Goal: Information Seeking & Learning: Find specific fact

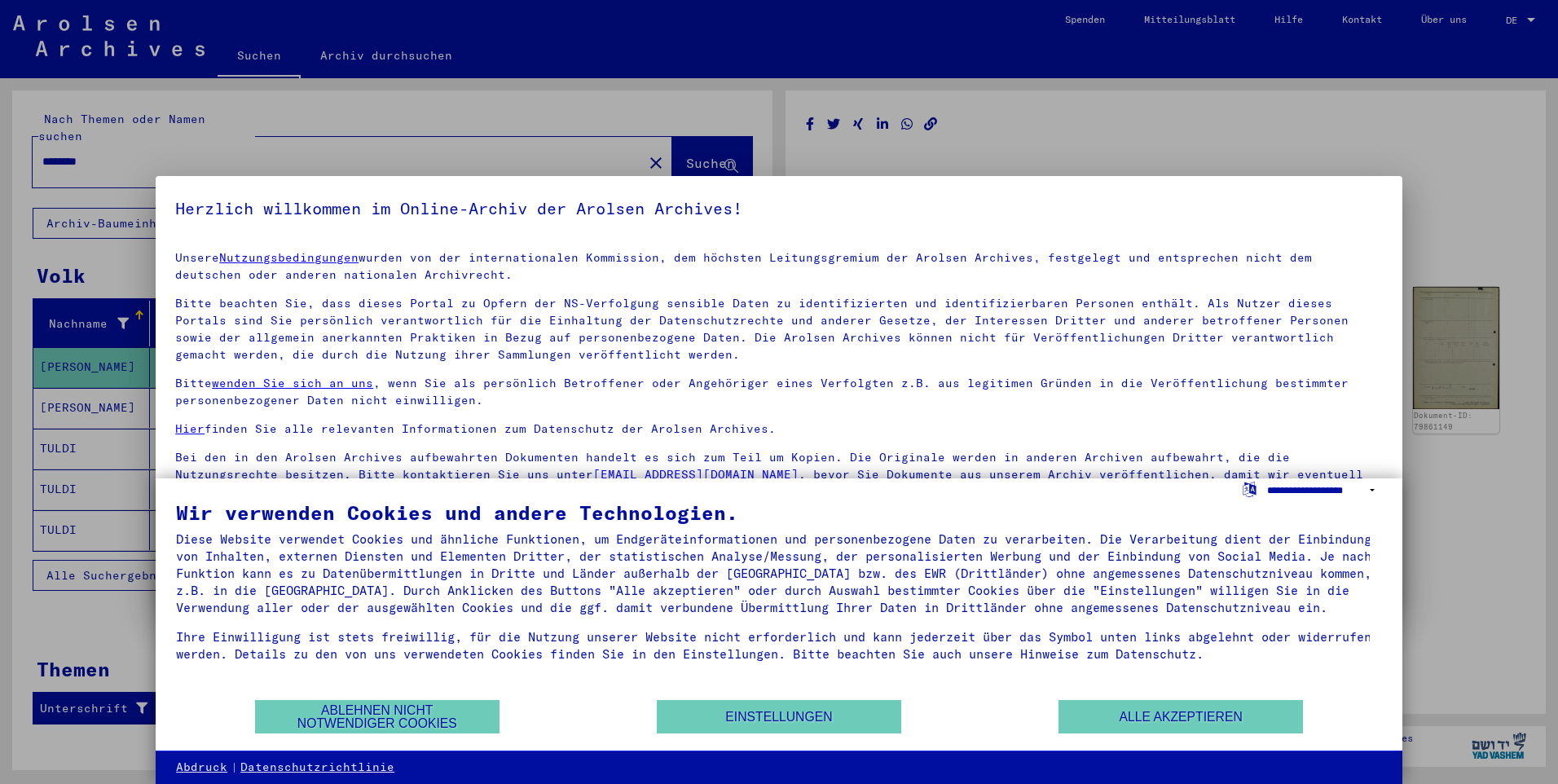
click at [1372, 491] on select "**********" at bounding box center [1324, 490] width 115 height 24
click at [1485, 535] on div at bounding box center [779, 392] width 1558 height 784
click at [392, 715] on button "Ablehnen nicht notwendiger Cookies" at bounding box center [377, 717] width 244 height 33
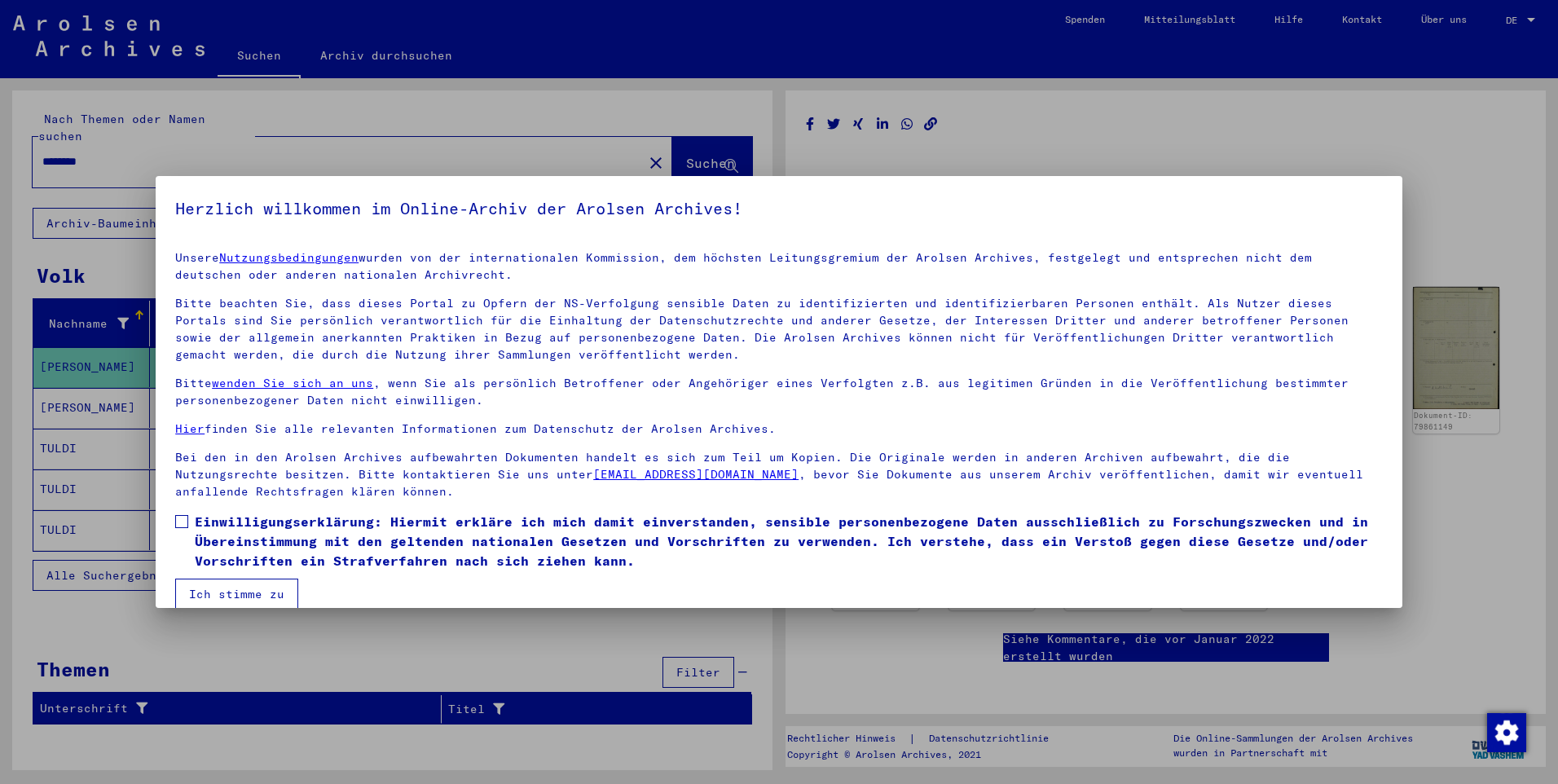
click at [227, 595] on button "Ich stimme zu" at bounding box center [237, 594] width 123 height 31
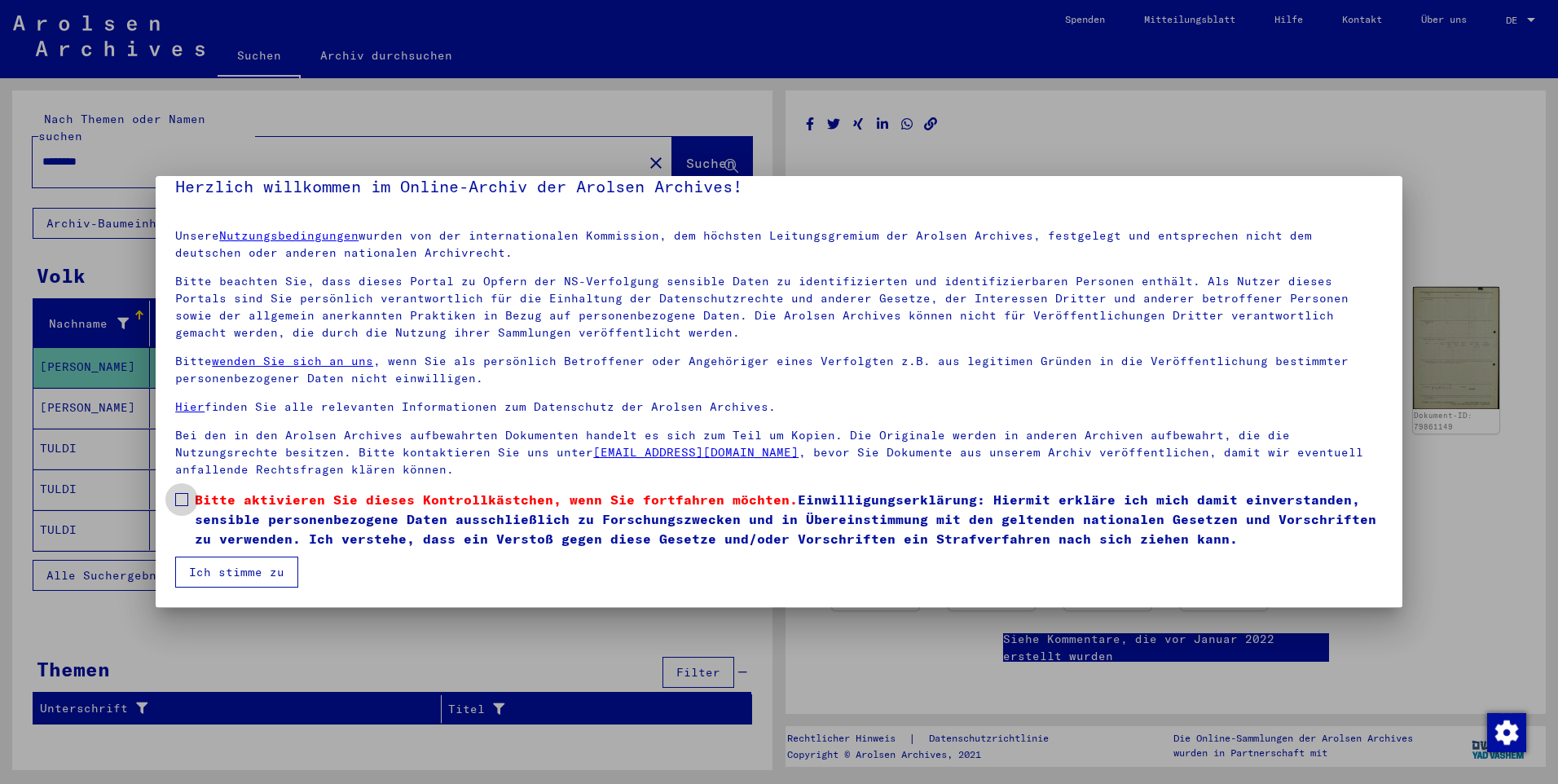
click at [187, 497] on span at bounding box center [182, 499] width 13 height 13
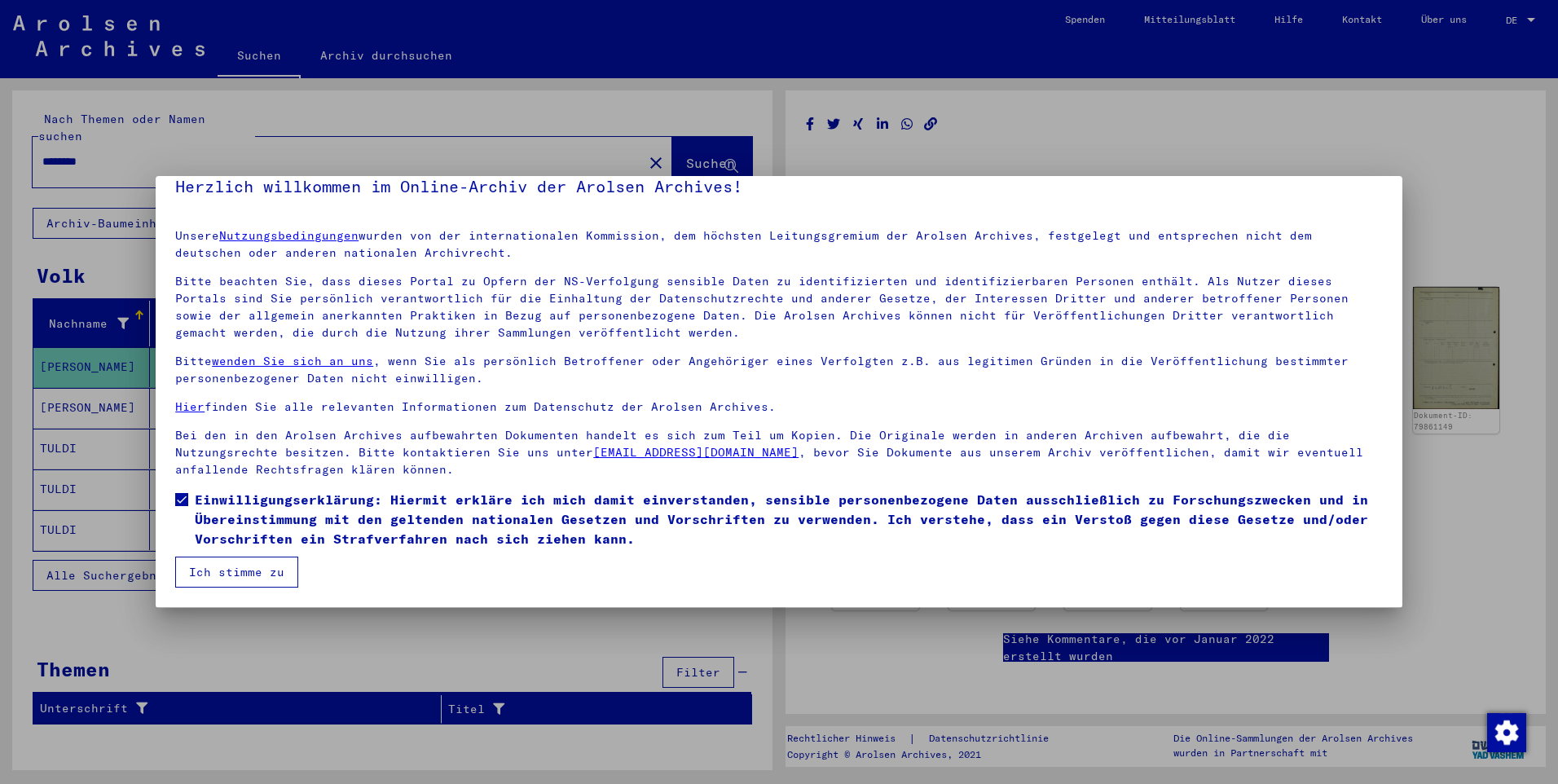
click at [240, 566] on button "Ich stimme zu" at bounding box center [237, 572] width 123 height 31
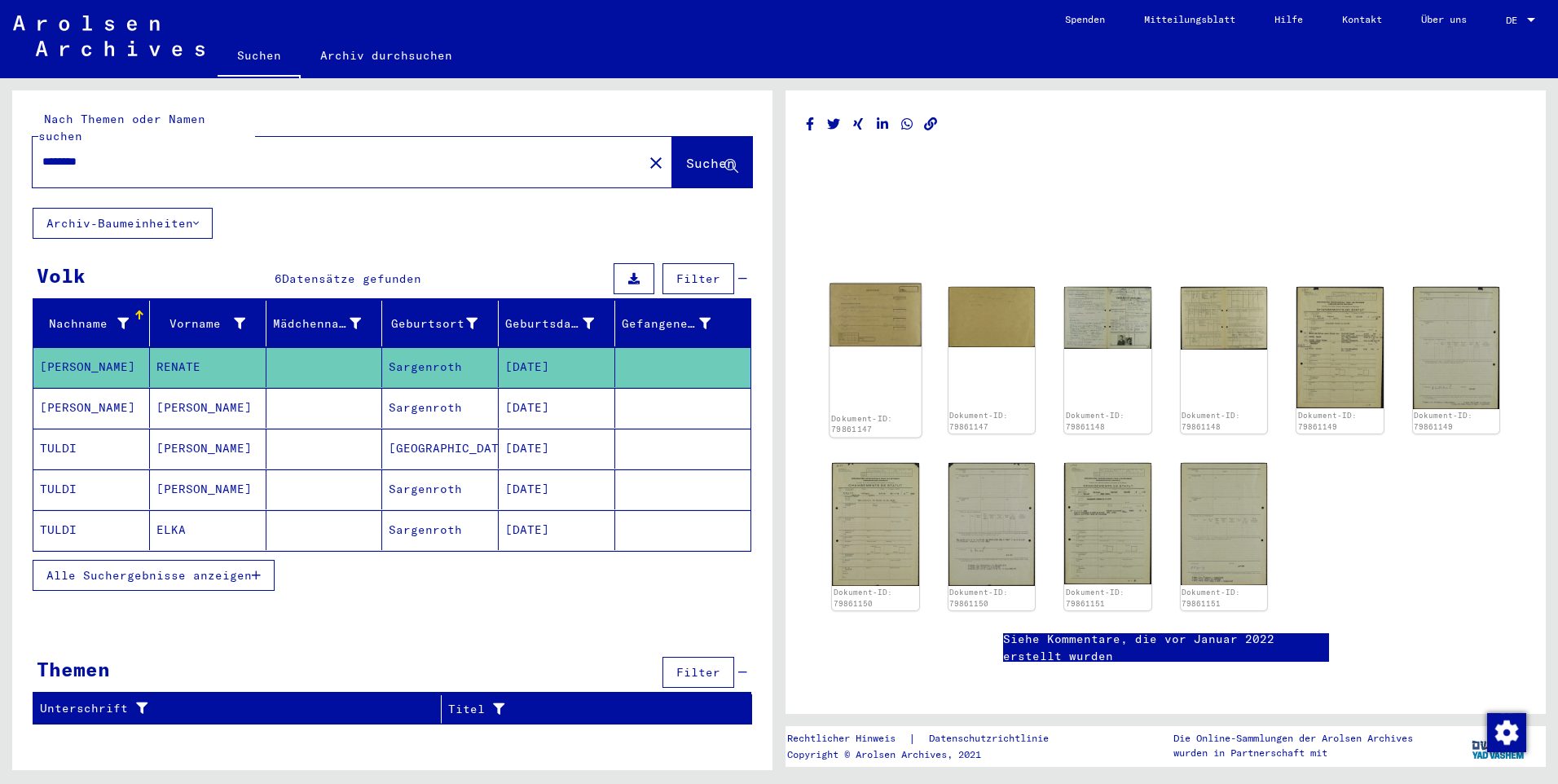
click at [884, 350] on div "Dokument-ID: 79861147" at bounding box center [874, 360] width 91 height 154
click at [872, 393] on div "Dokument-ID: 79861147" at bounding box center [874, 360] width 91 height 154
drag, startPoint x: 872, startPoint y: 393, endPoint x: 873, endPoint y: 341, distance: 52.0
click at [873, 341] on img at bounding box center [874, 315] width 91 height 64
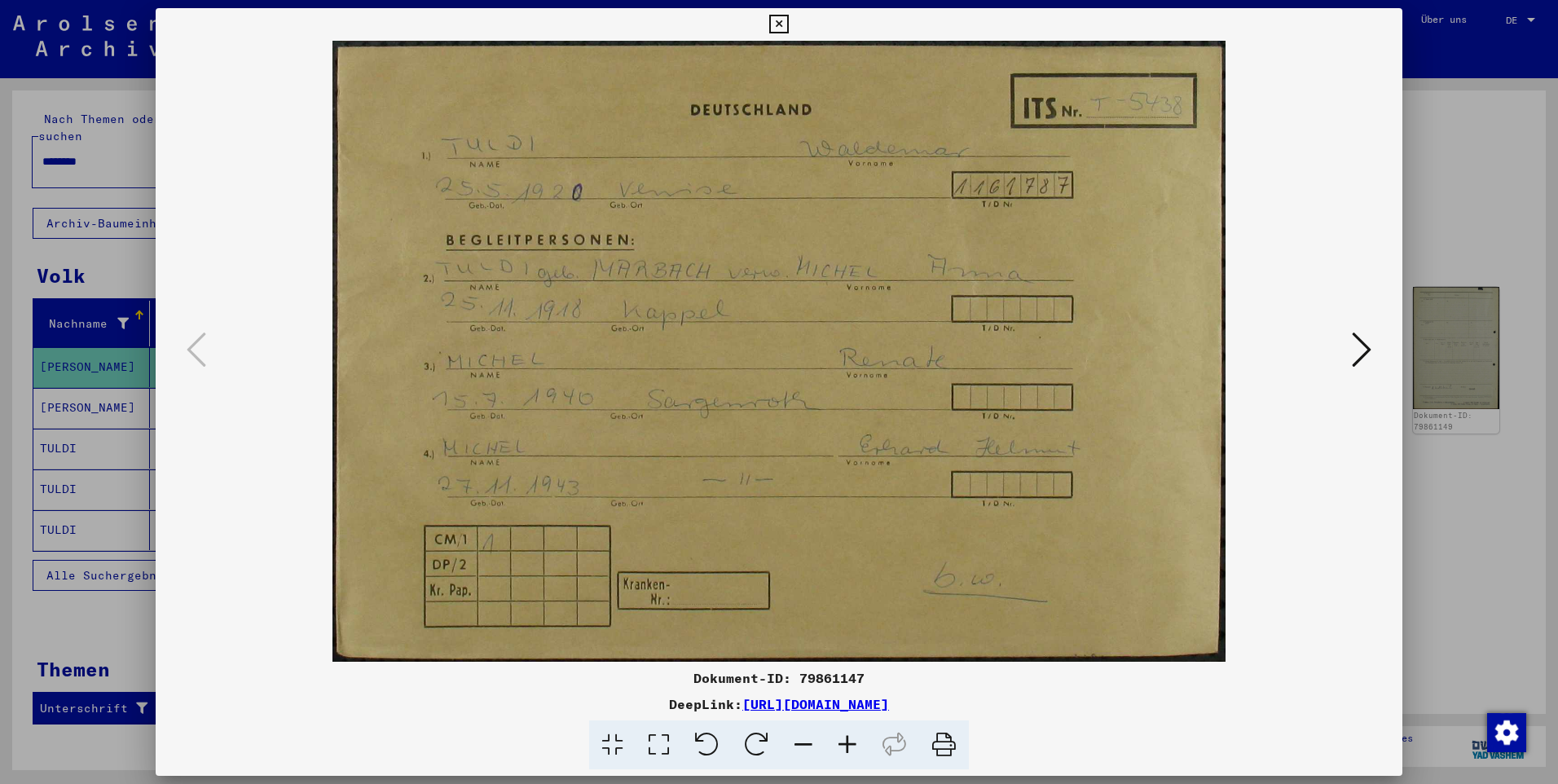
click at [105, 88] on div at bounding box center [779, 392] width 1558 height 784
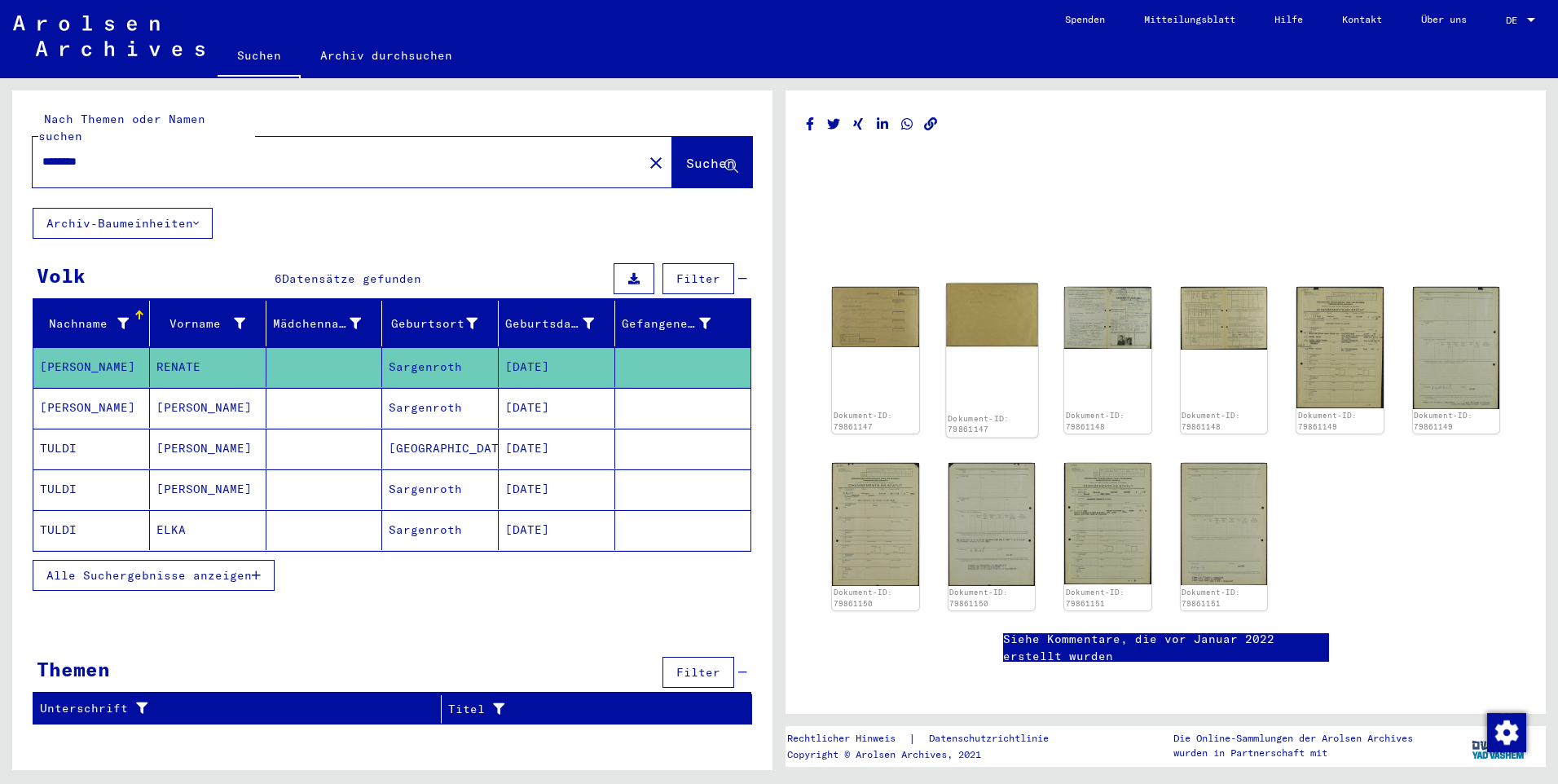
click at [972, 320] on img at bounding box center [991, 315] width 91 height 64
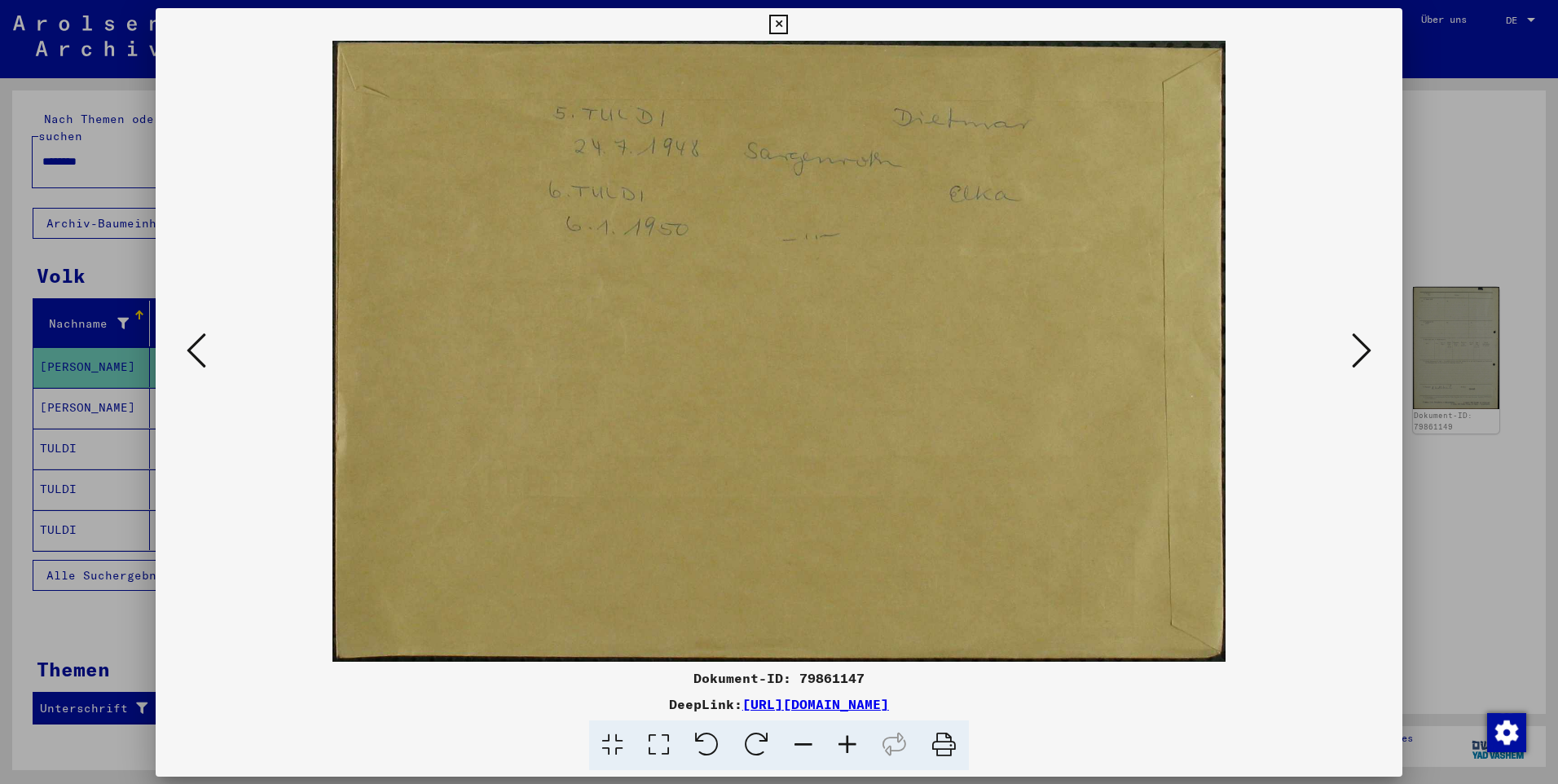
click at [972, 320] on img at bounding box center [779, 351] width 1136 height 621
click at [1424, 192] on div at bounding box center [779, 392] width 1558 height 784
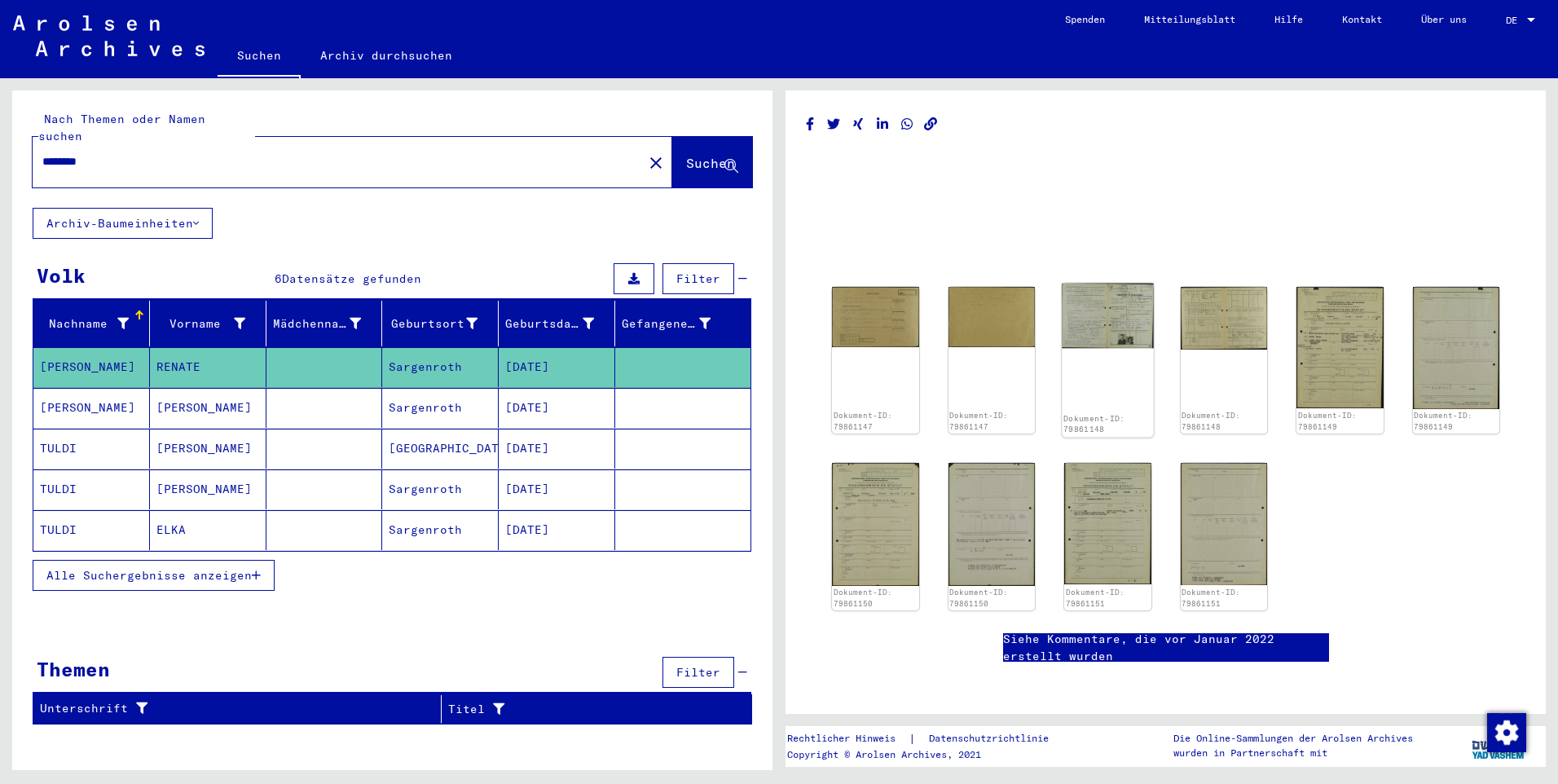
click at [1116, 334] on img at bounding box center [1107, 316] width 91 height 65
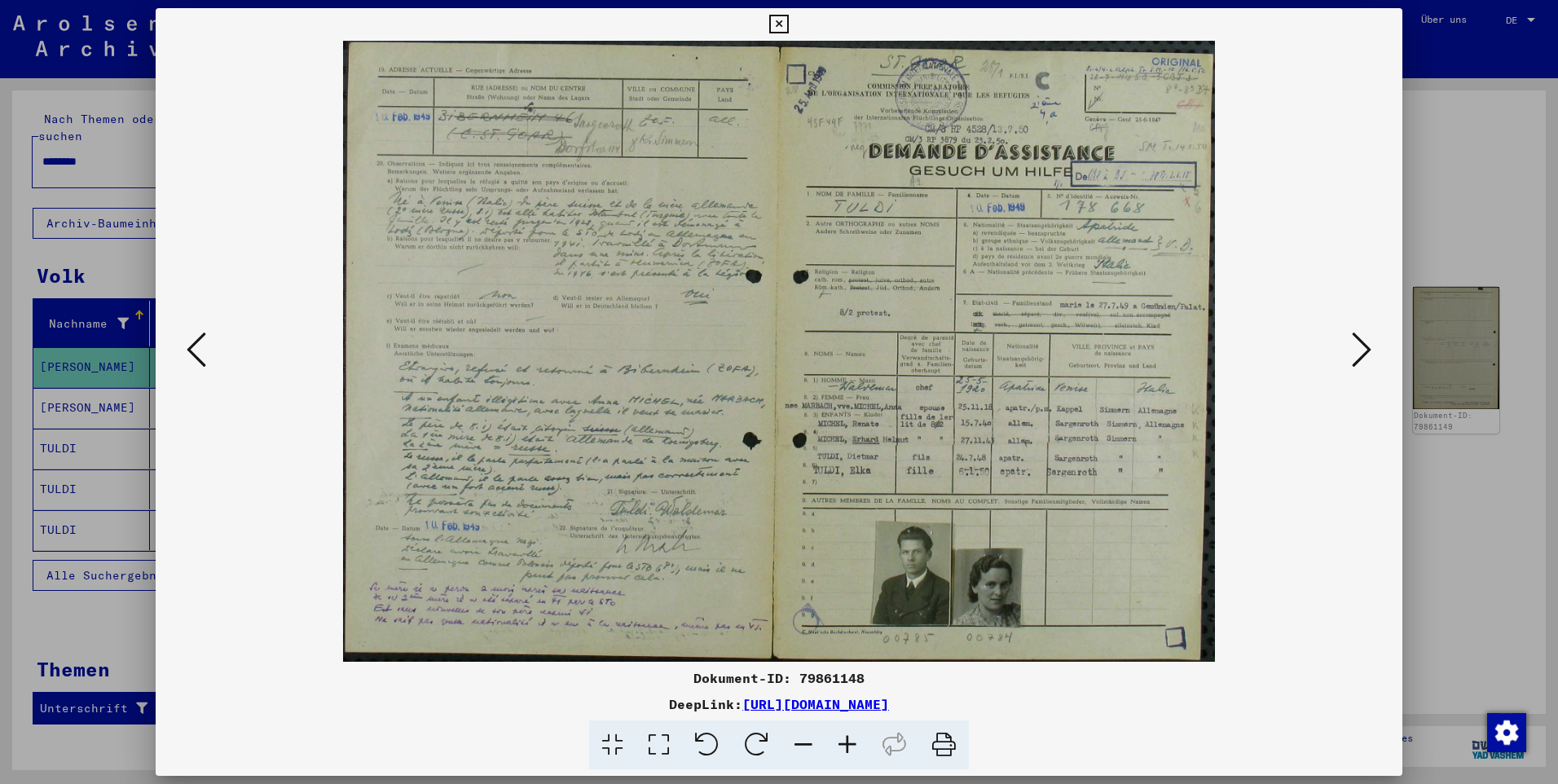
click at [1433, 130] on div at bounding box center [779, 392] width 1558 height 784
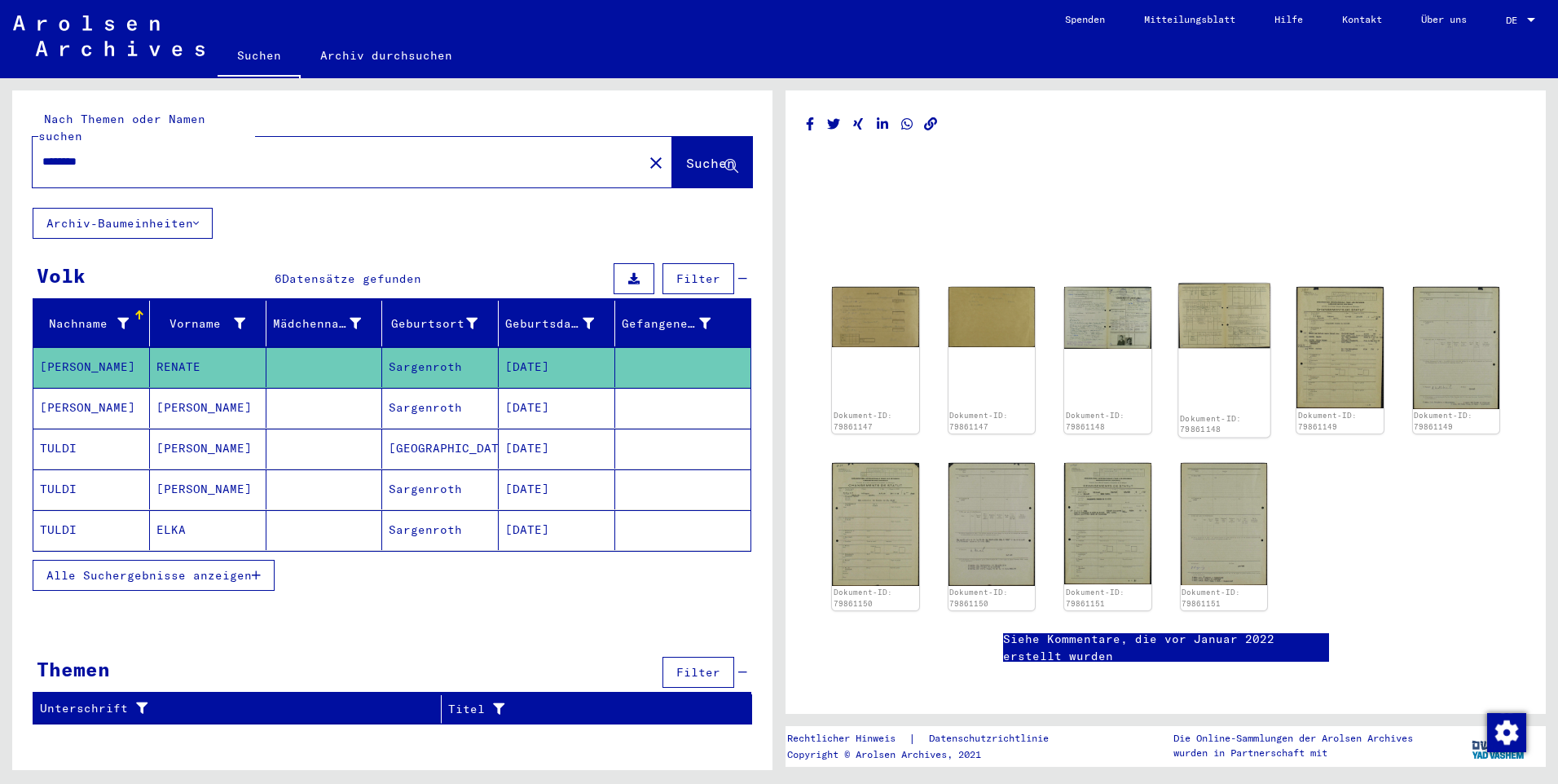
click at [1237, 344] on img at bounding box center [1224, 316] width 91 height 65
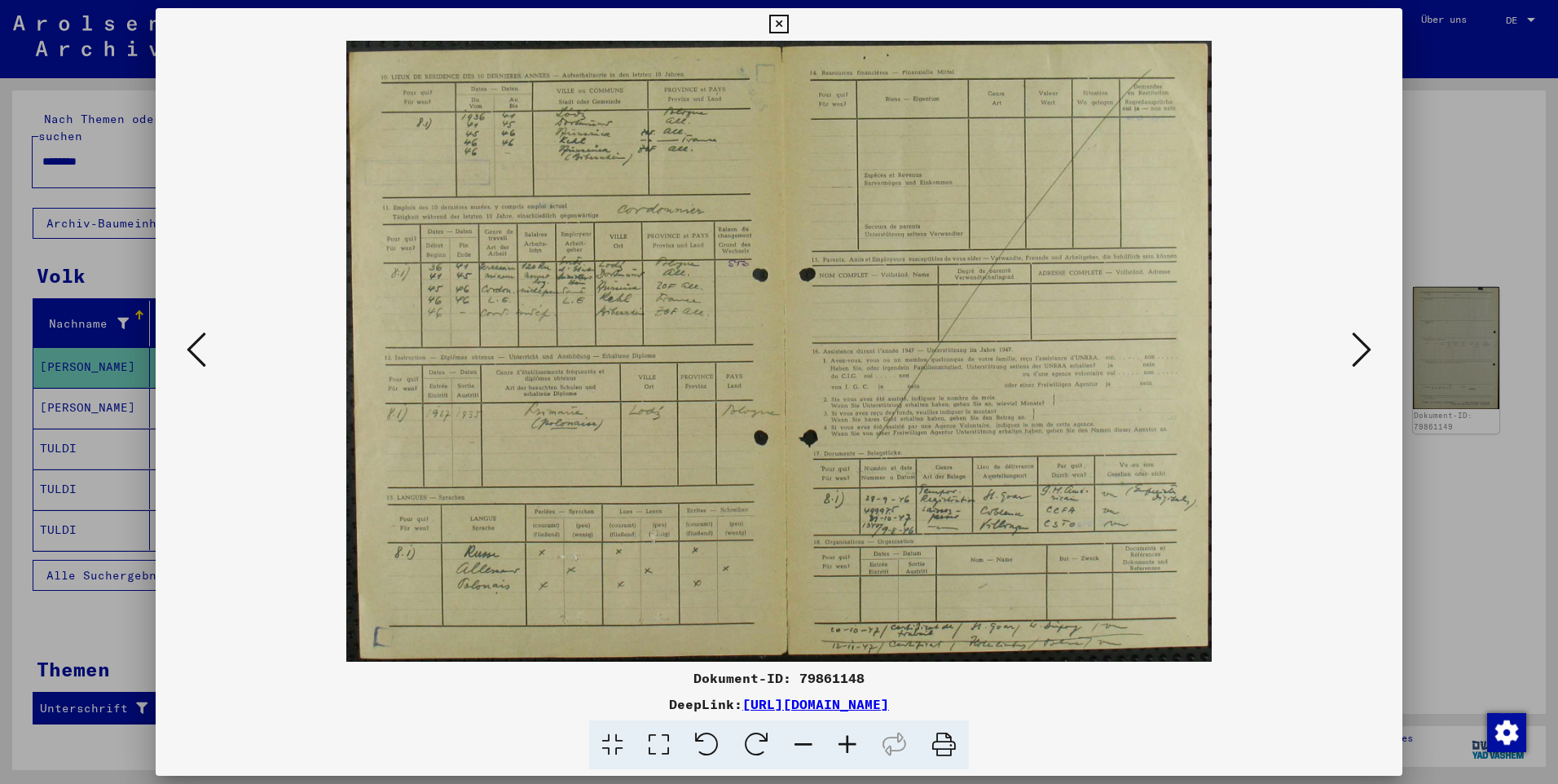
click at [1511, 138] on div at bounding box center [779, 392] width 1558 height 784
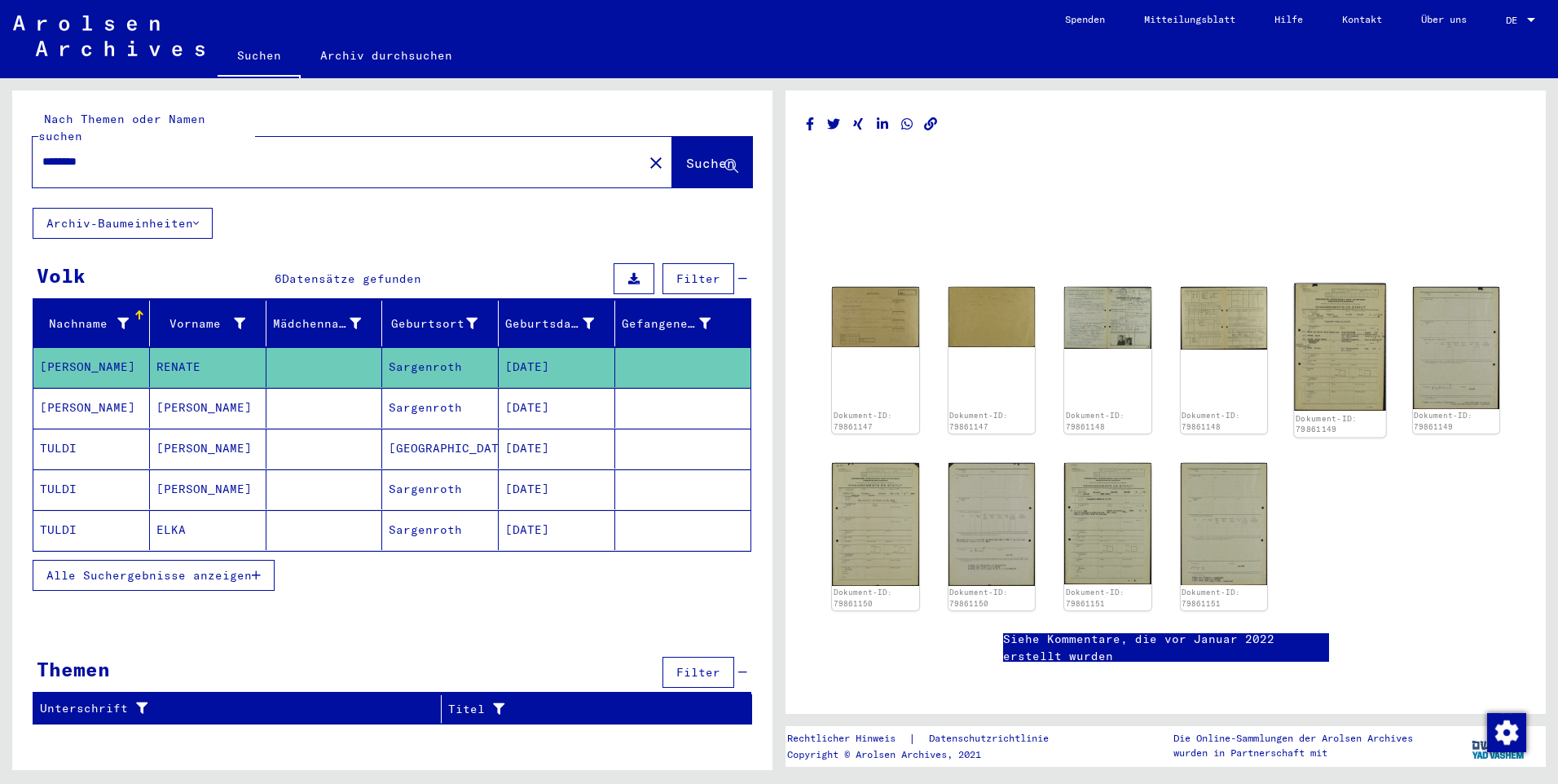
click at [1345, 342] on img at bounding box center [1339, 347] width 91 height 128
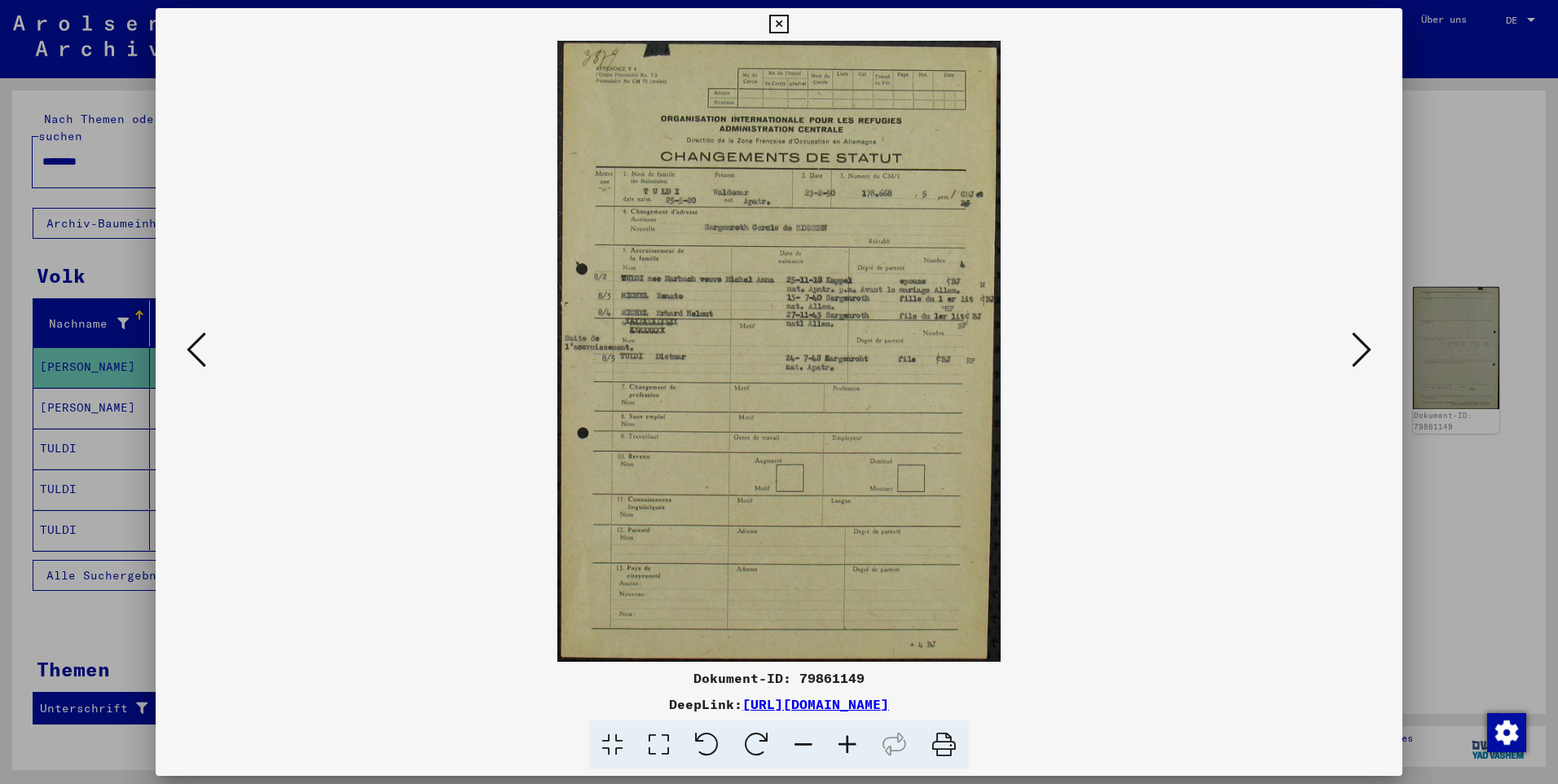
click at [1451, 146] on div at bounding box center [779, 392] width 1558 height 784
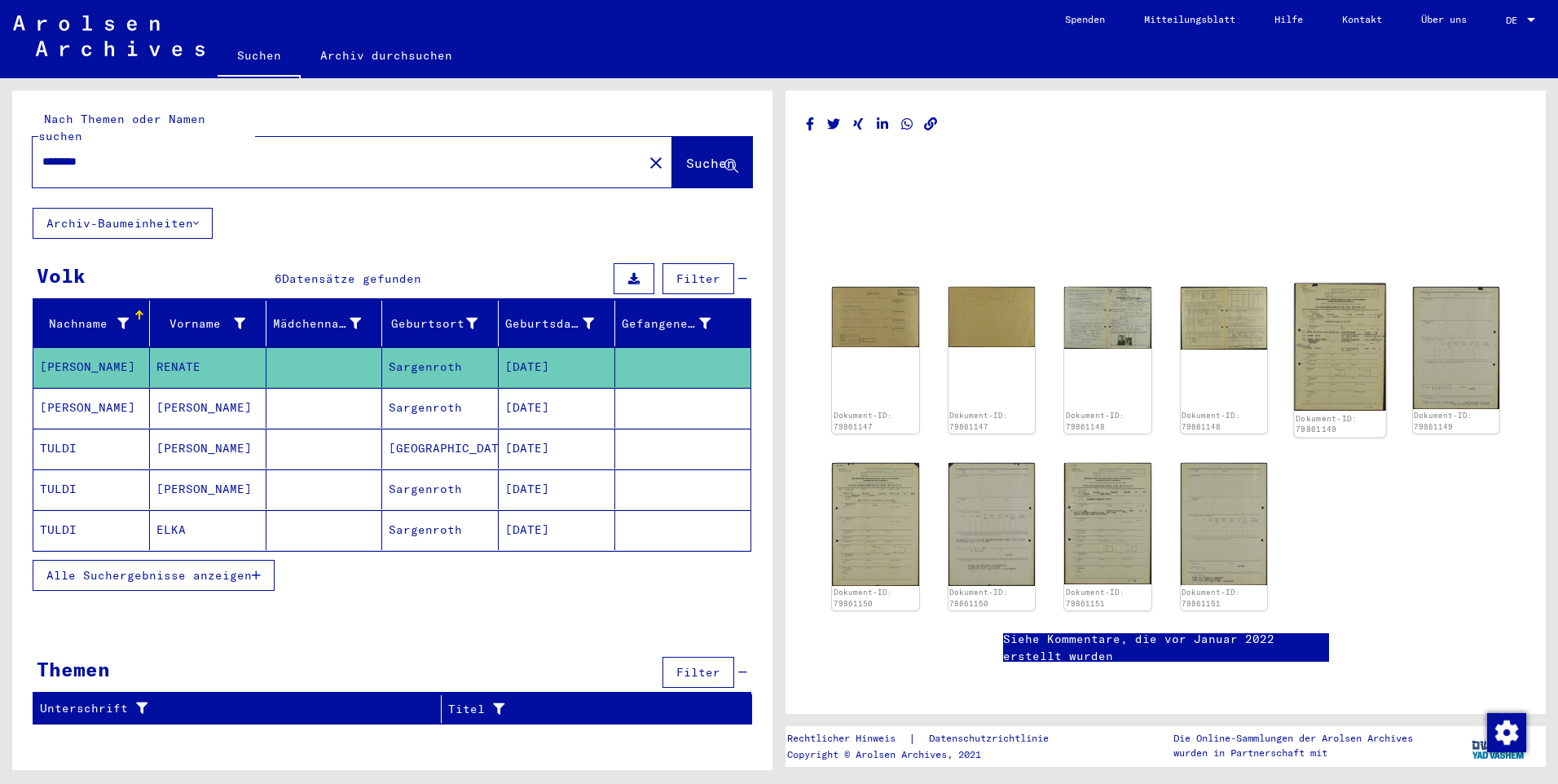
click at [1350, 357] on img at bounding box center [1339, 347] width 91 height 128
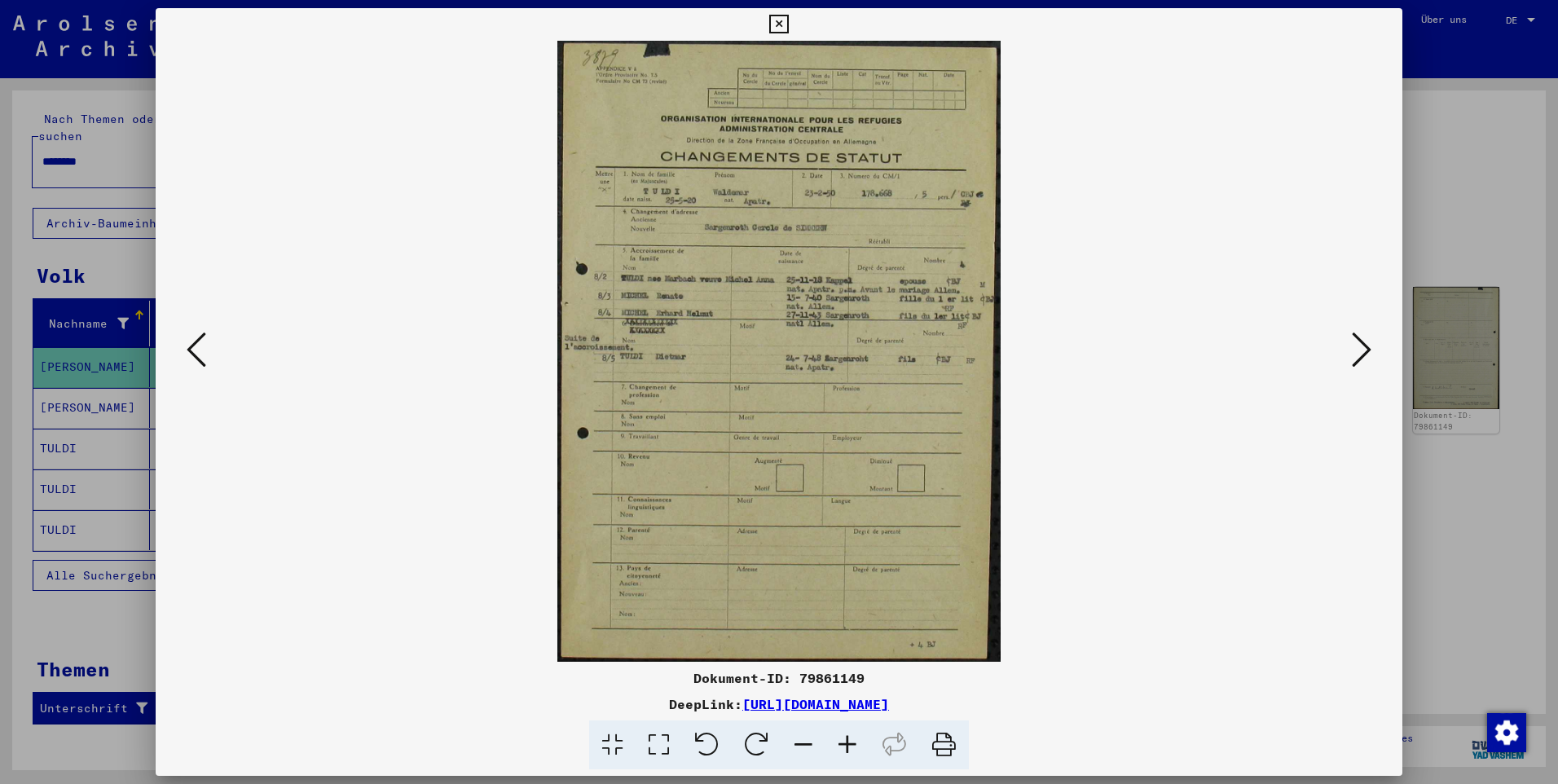
click at [1465, 259] on div at bounding box center [779, 392] width 1558 height 784
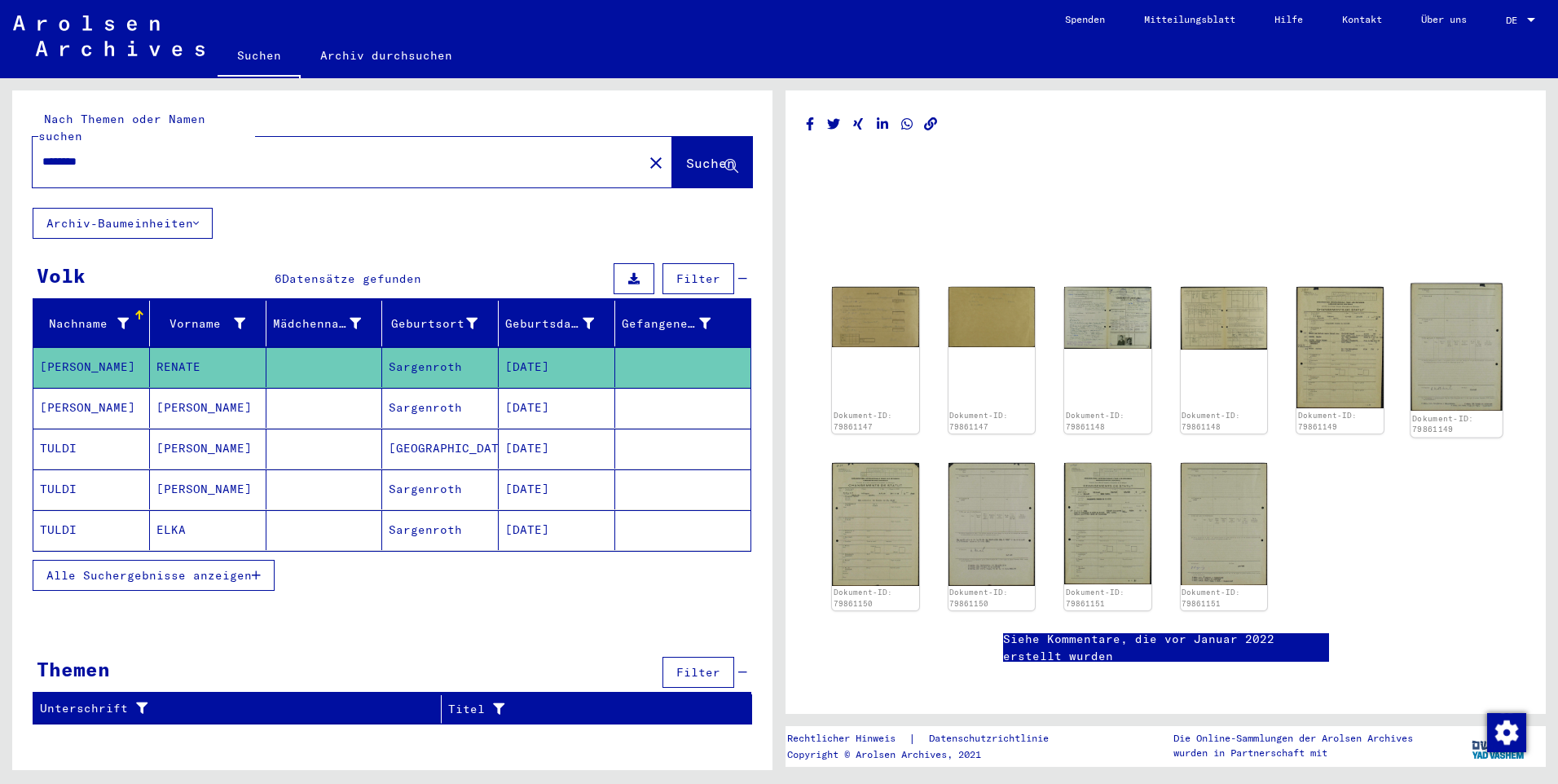
click at [1433, 332] on img at bounding box center [1456, 347] width 91 height 128
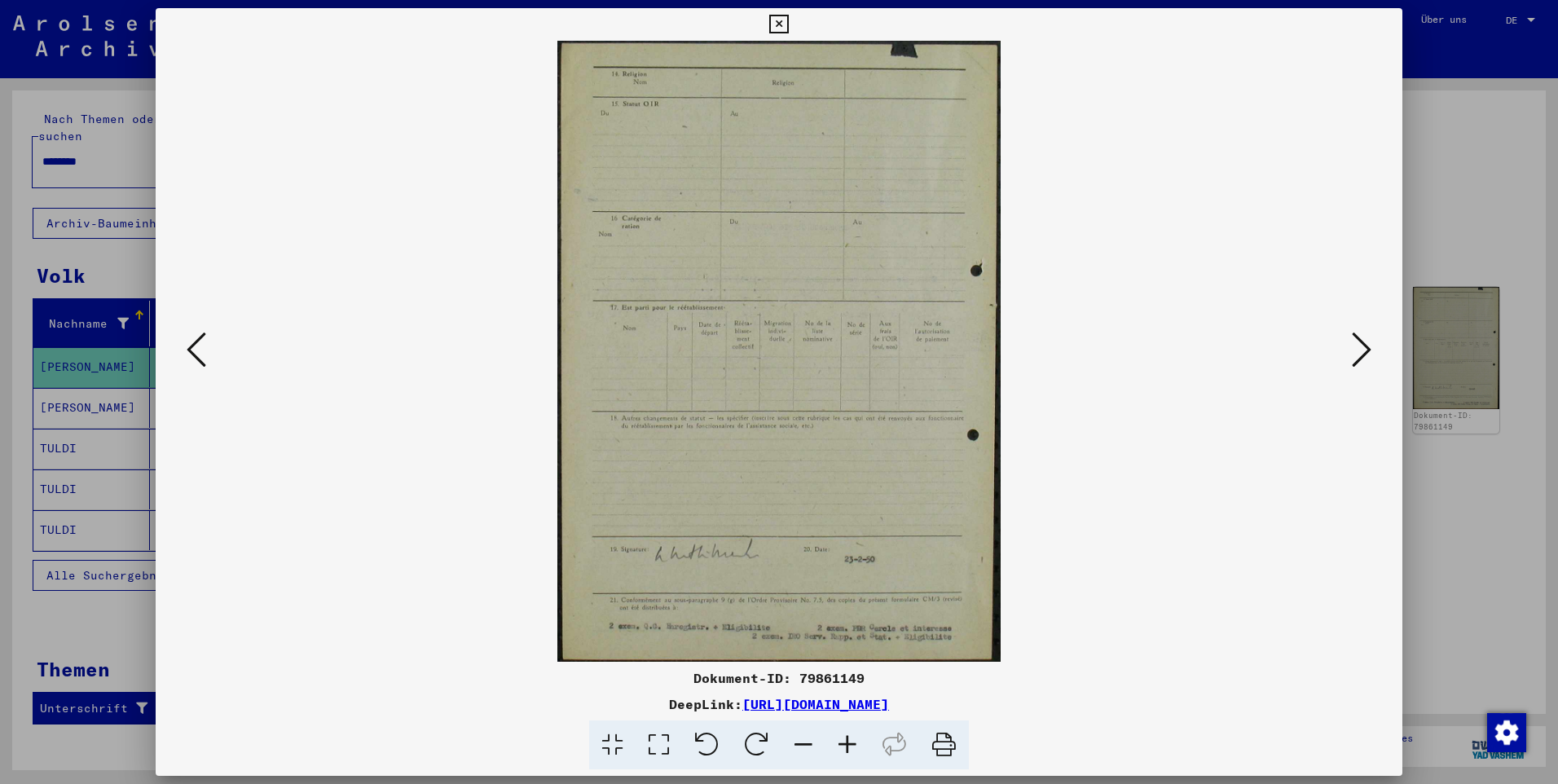
click at [1478, 256] on div at bounding box center [779, 392] width 1558 height 784
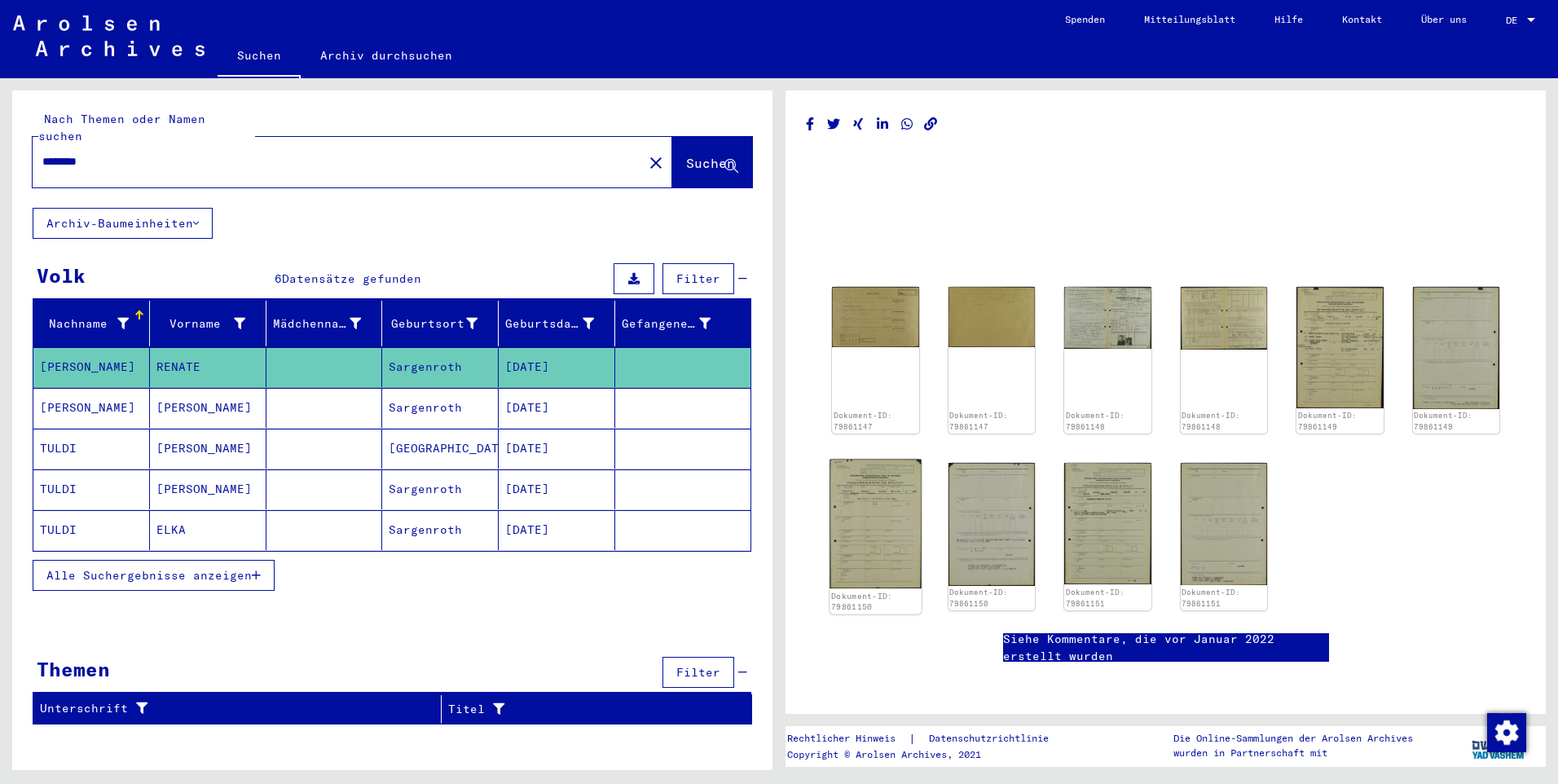
click at [882, 502] on img at bounding box center [874, 523] width 91 height 130
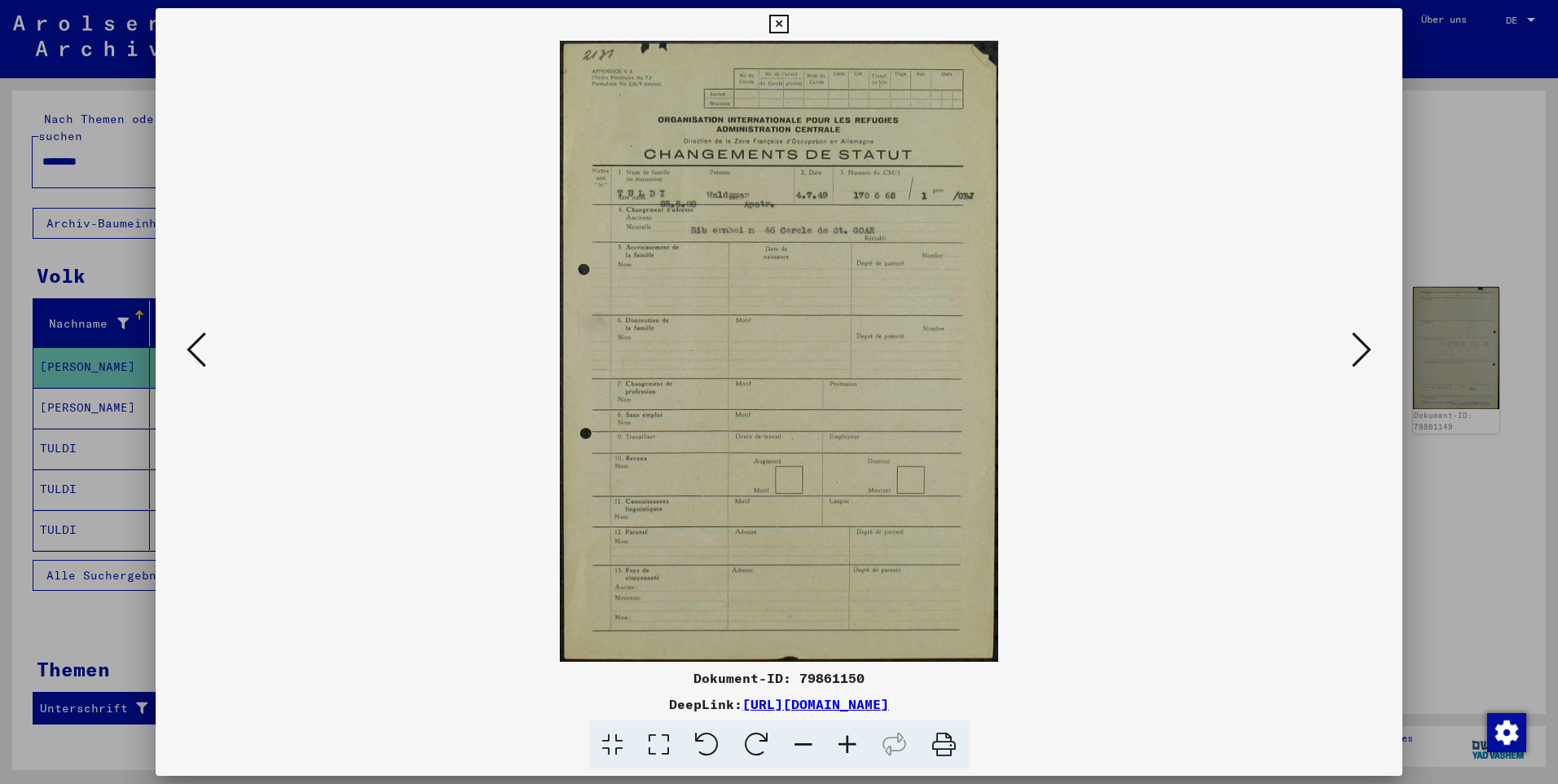
click at [1513, 221] on div at bounding box center [779, 392] width 1558 height 784
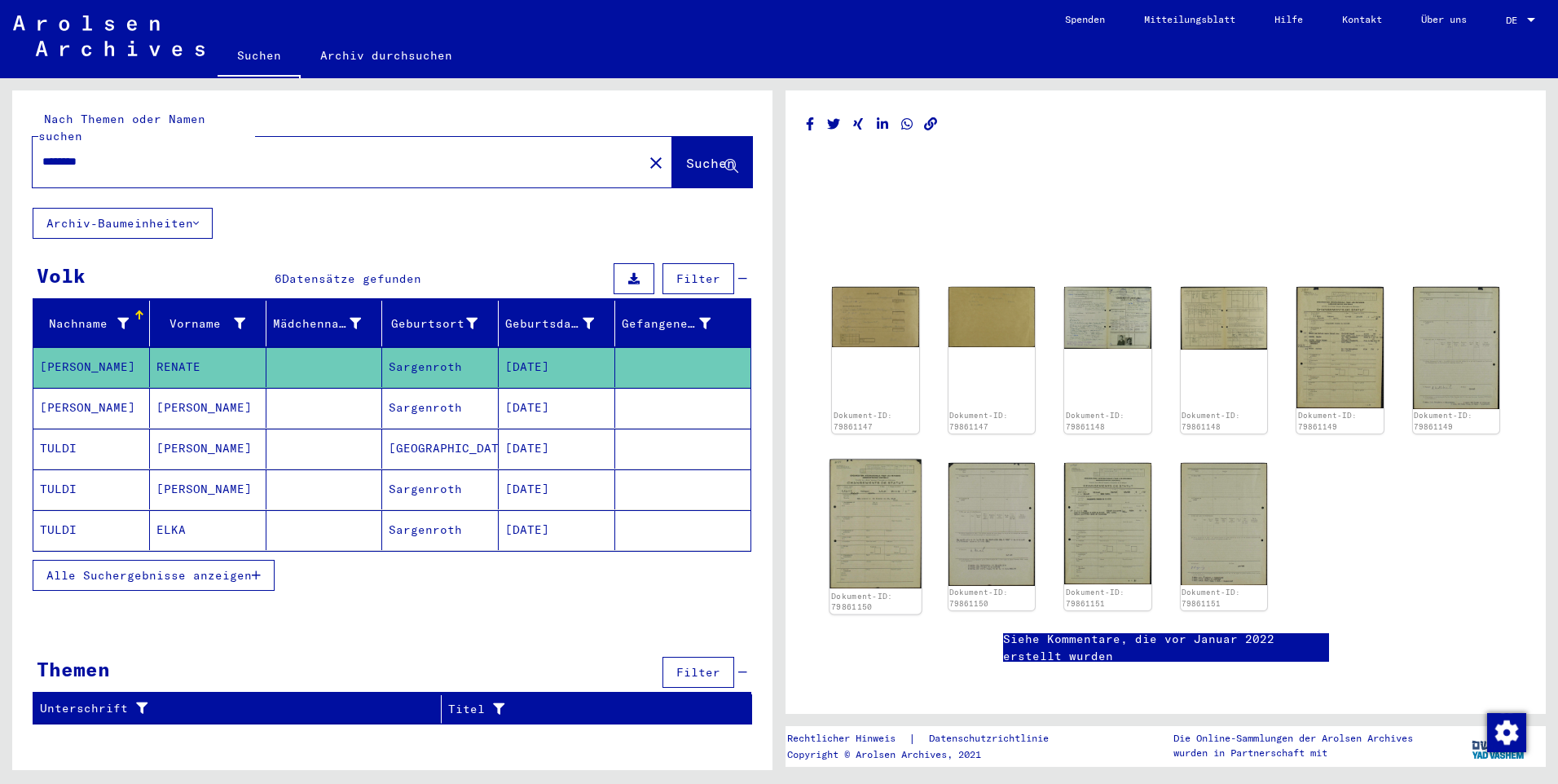
click at [893, 550] on img at bounding box center [874, 523] width 91 height 130
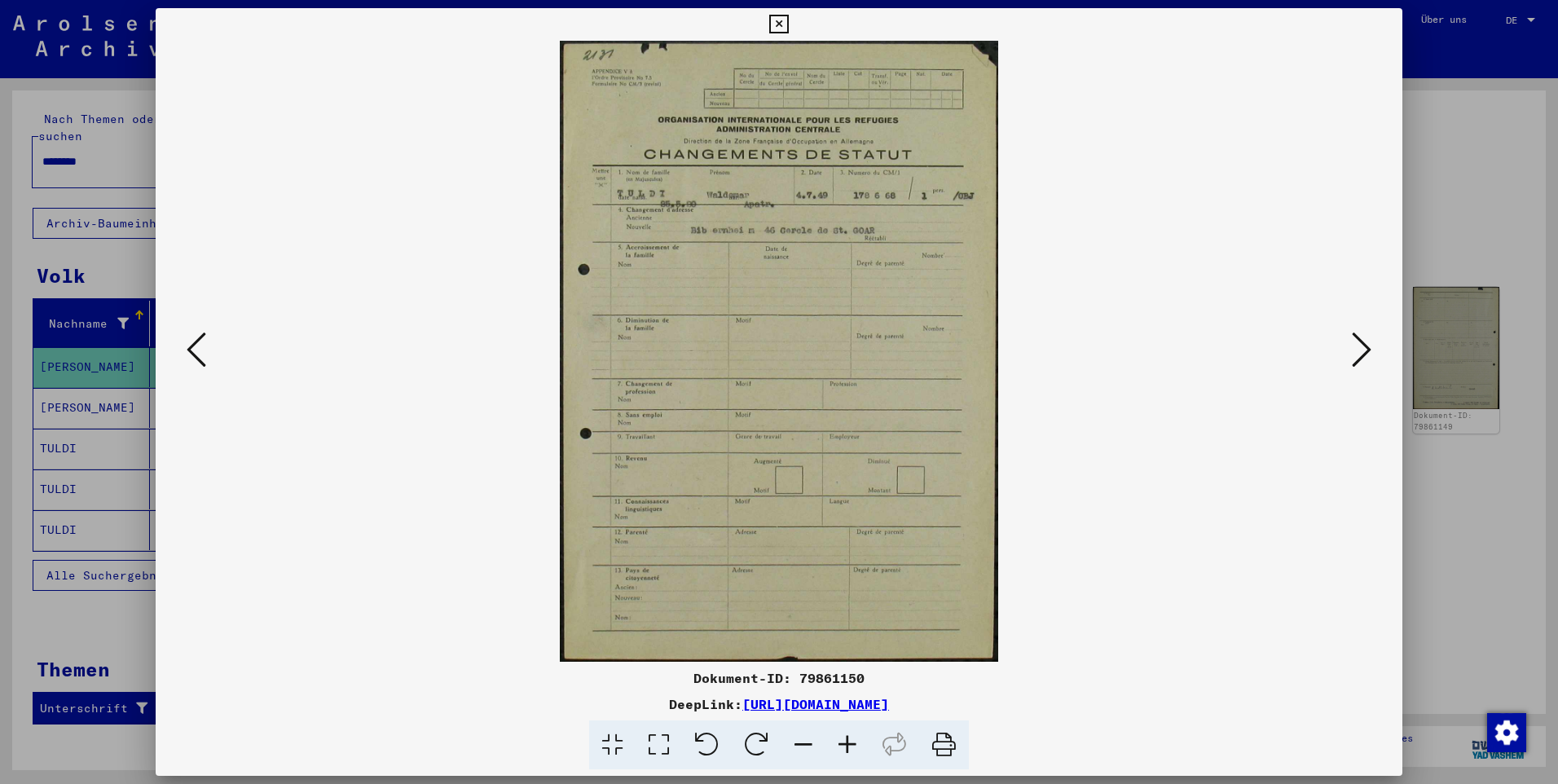
click at [1461, 194] on div at bounding box center [779, 392] width 1558 height 784
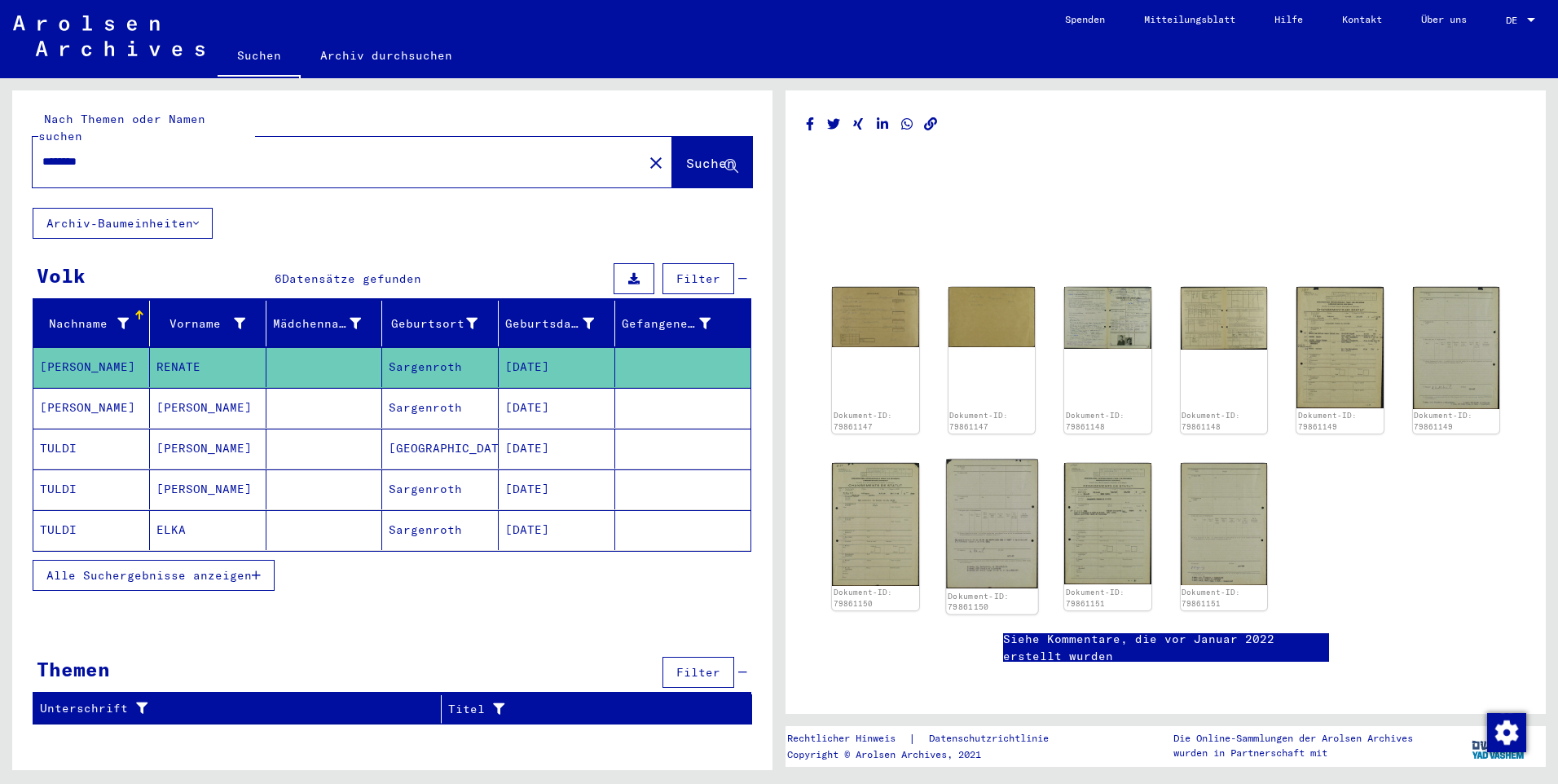
click at [1008, 553] on img at bounding box center [991, 523] width 91 height 130
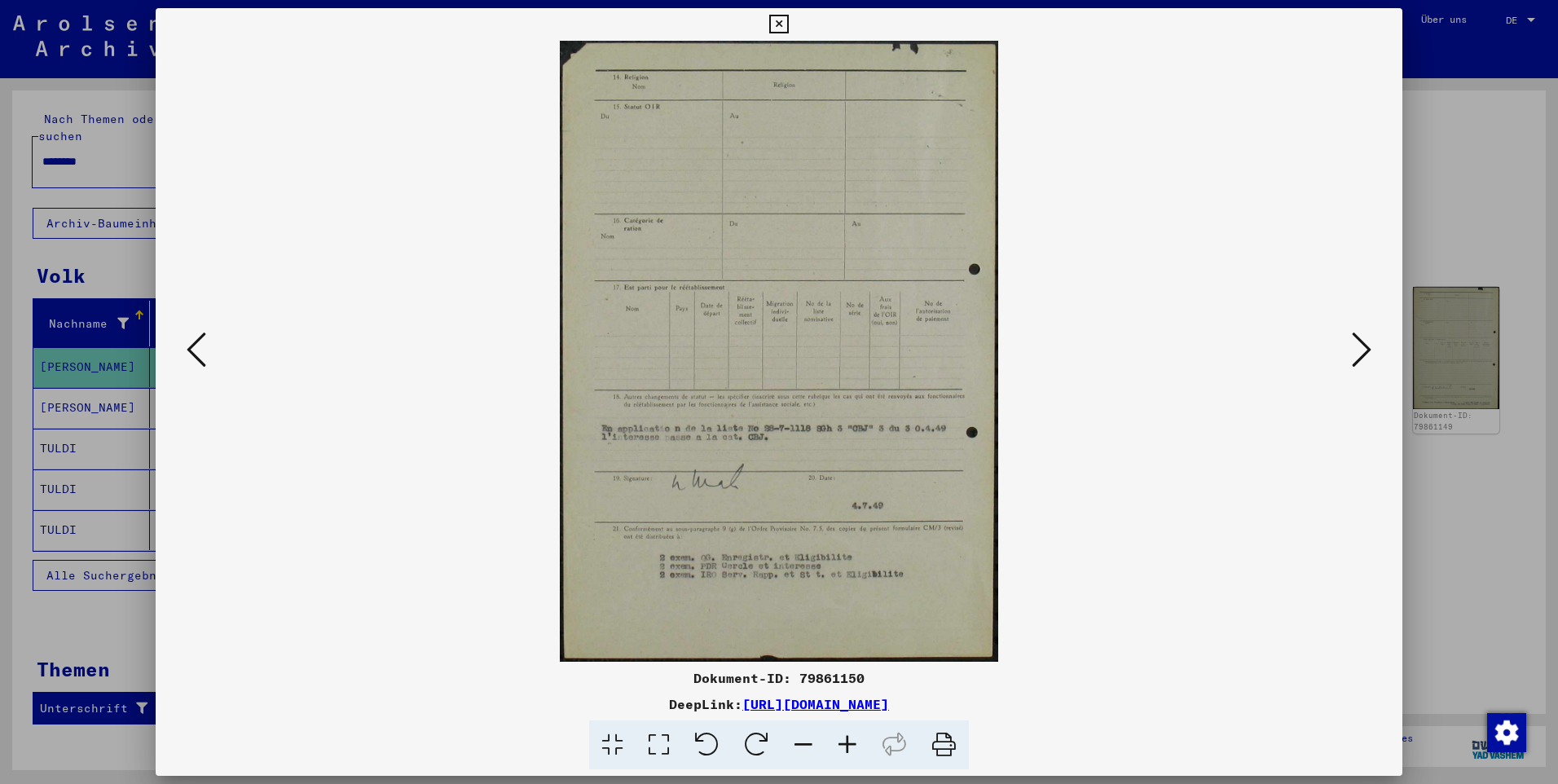
click at [1501, 207] on div at bounding box center [779, 392] width 1558 height 784
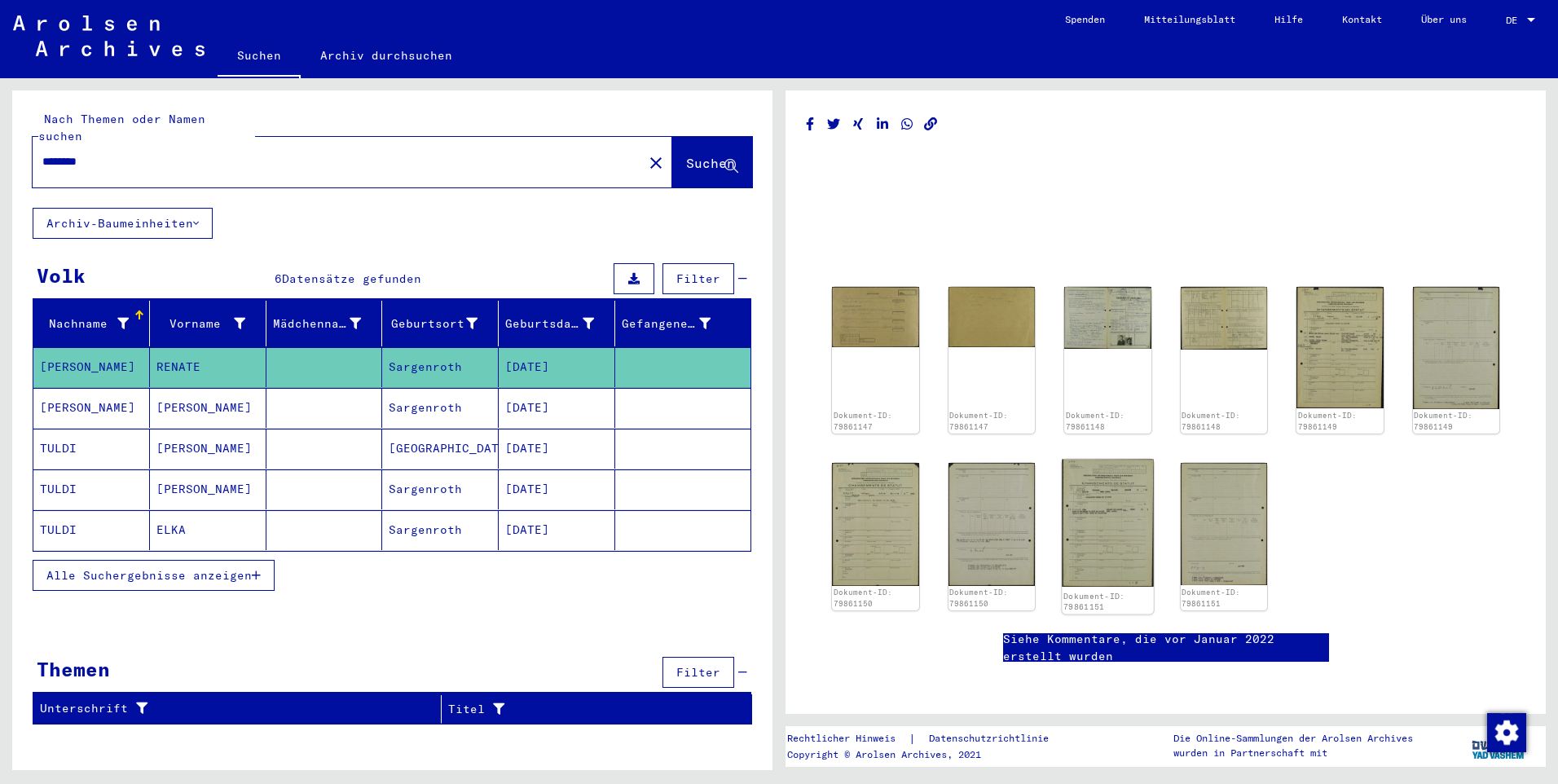
click at [1095, 560] on img at bounding box center [1107, 522] width 91 height 128
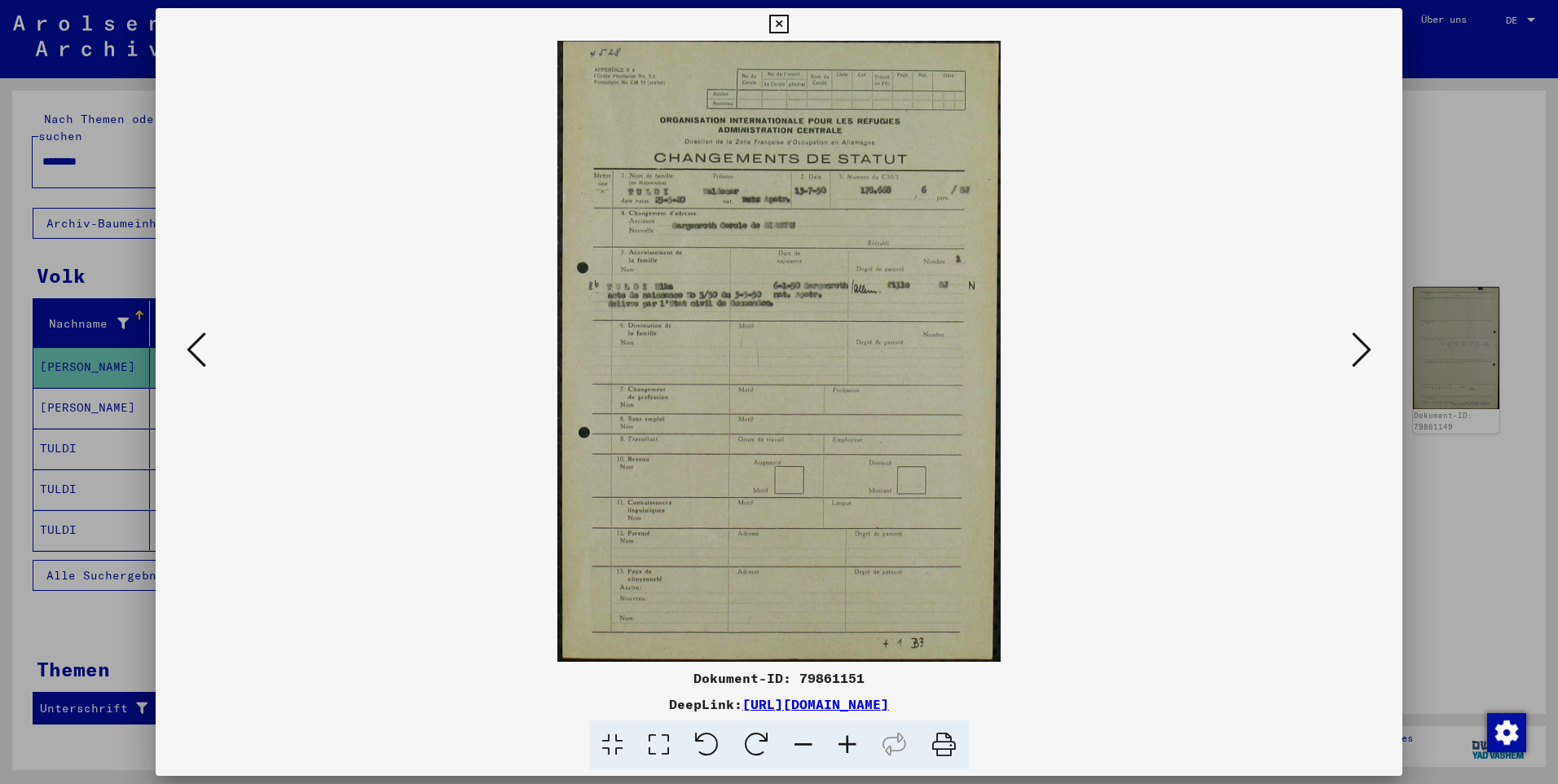
click at [1492, 152] on div at bounding box center [779, 392] width 1558 height 784
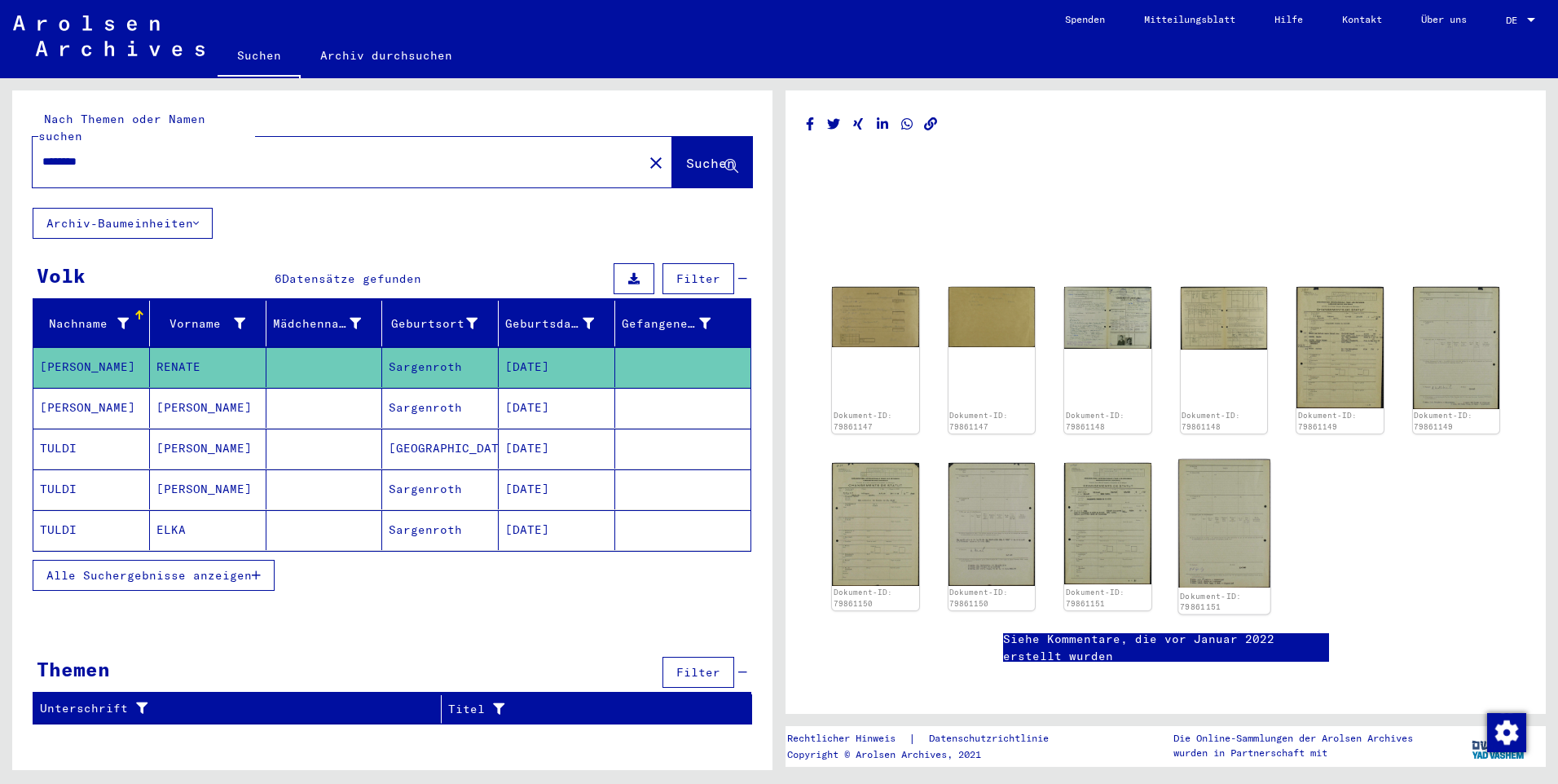
click at [1229, 541] on img at bounding box center [1224, 523] width 91 height 129
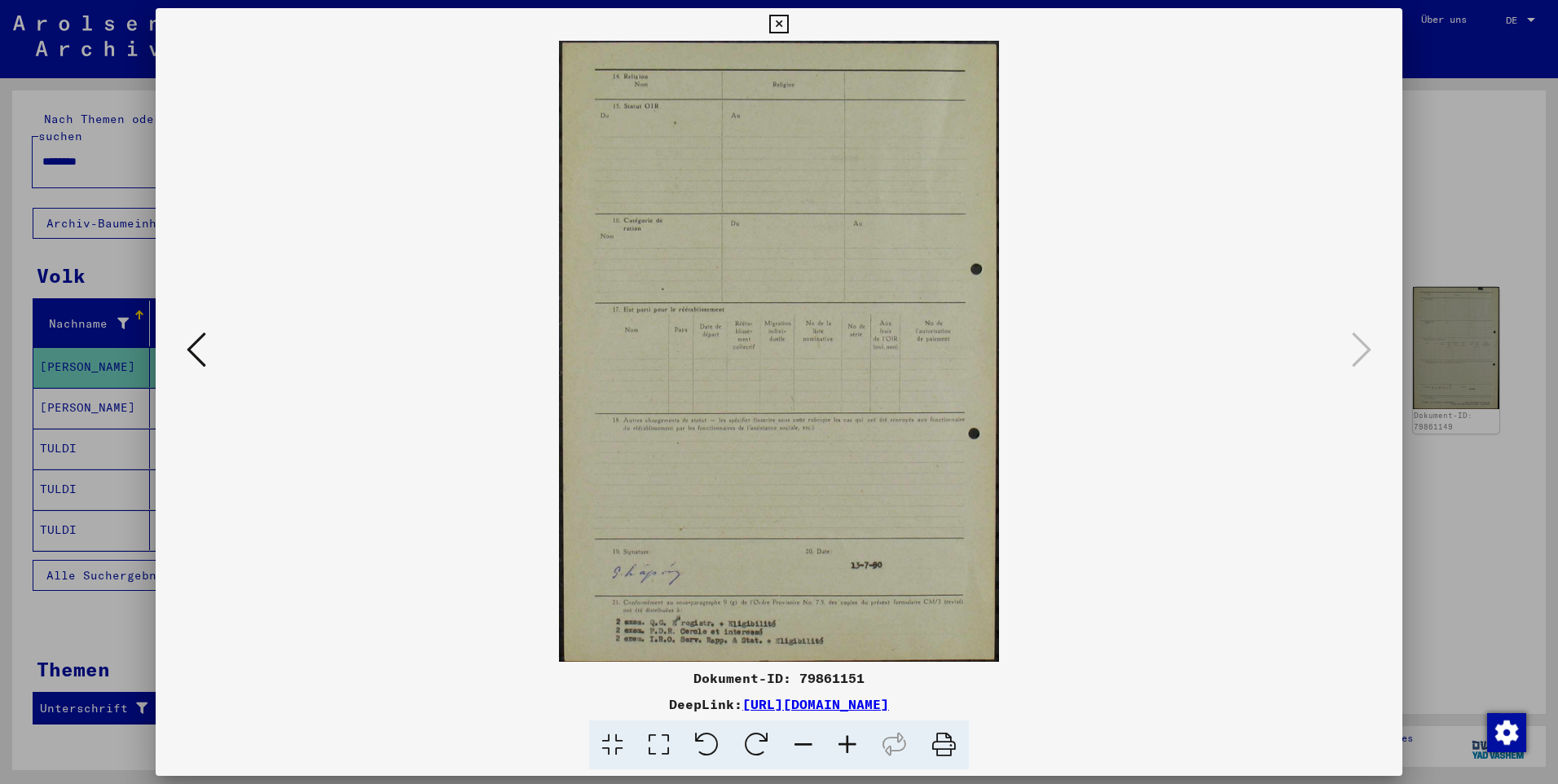
click at [1440, 219] on div at bounding box center [779, 392] width 1558 height 784
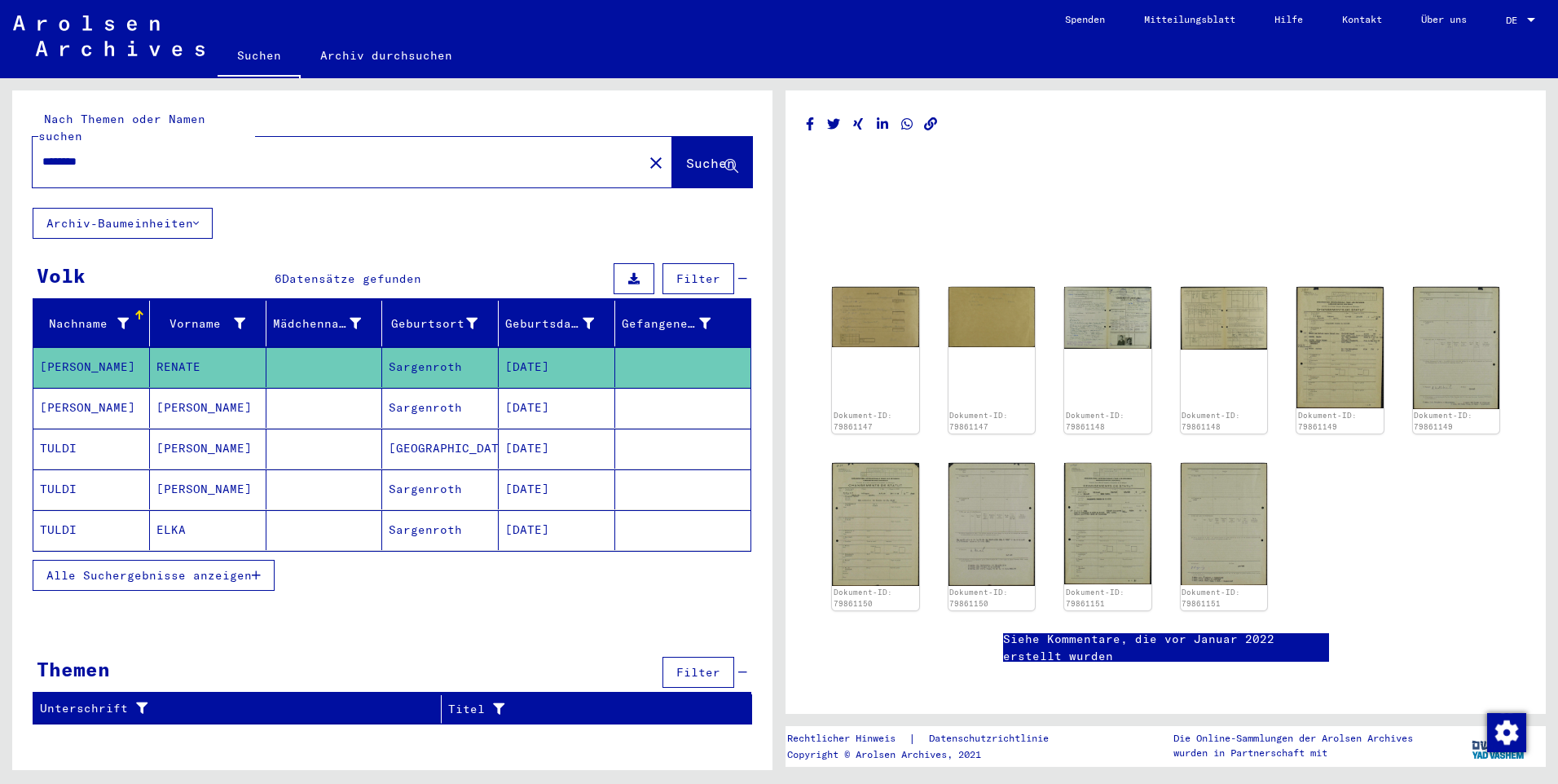
click at [1180, 644] on link "Siehe Kommentare, die vor Januar 2022 erstellt wurden" at bounding box center [1166, 647] width 326 height 34
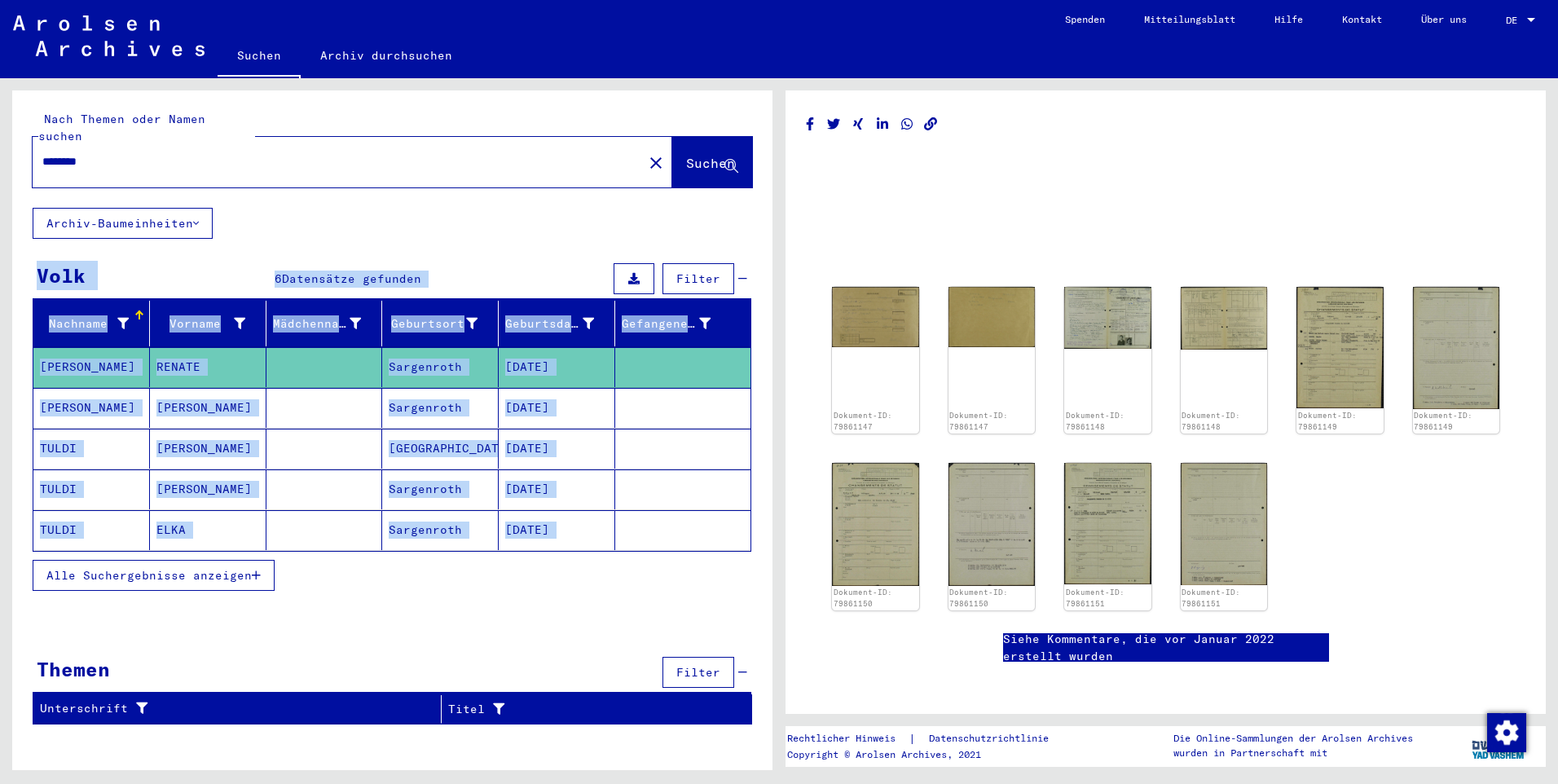
drag, startPoint x: 32, startPoint y: 256, endPoint x: 592, endPoint y: 578, distance: 646.0
click at [592, 578] on yv-its-grid-expansion-panel "[PERSON_NAME] 6 Datensätze gefunden Filter Nachname Vorname Mädchenname Geburts…" at bounding box center [392, 435] width 760 height 353
drag, startPoint x: 592, startPoint y: 578, endPoint x: 482, endPoint y: 443, distance: 174.1
copy yv-its-grid-expansion-panel "Lore 5 Ipsumdolor sitametc Adipis Elitsedd Eiusmod Temporincid Utlaboreet Dolor…"
click at [236, 568] on span "Alle Suchergebnisse anzeigen" at bounding box center [148, 575] width 205 height 15
